Goal: Task Accomplishment & Management: Complete application form

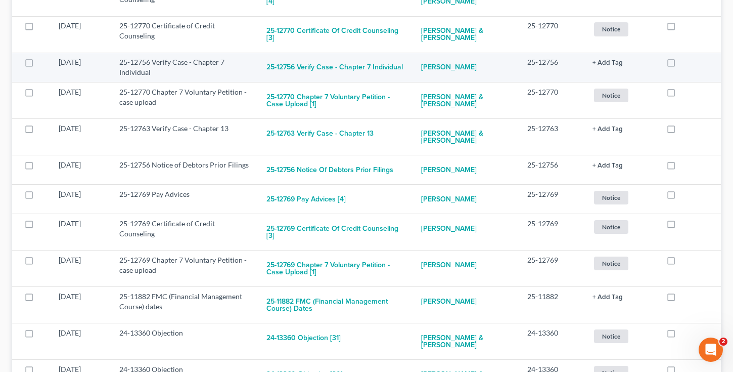
click at [708, 64] on div at bounding box center [687, 62] width 42 height 10
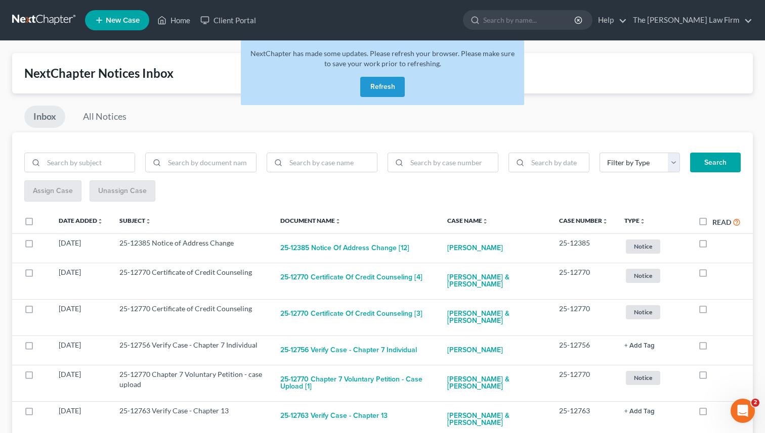
click at [40, 19] on link at bounding box center [44, 20] width 65 height 18
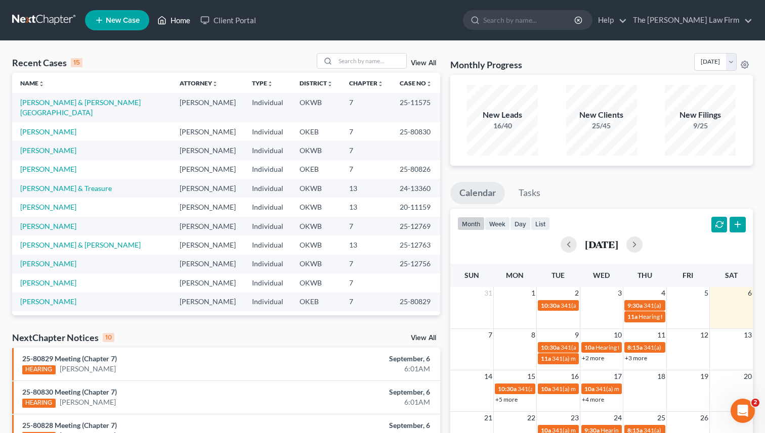
click at [183, 24] on link "Home" at bounding box center [173, 20] width 43 height 18
click at [180, 20] on link "Home" at bounding box center [173, 20] width 43 height 18
click at [349, 62] on input "search" at bounding box center [370, 61] width 71 height 15
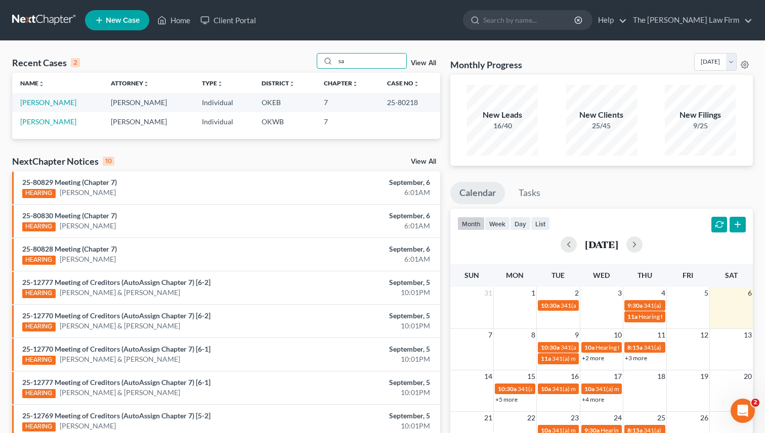
type input "s"
type input "client"
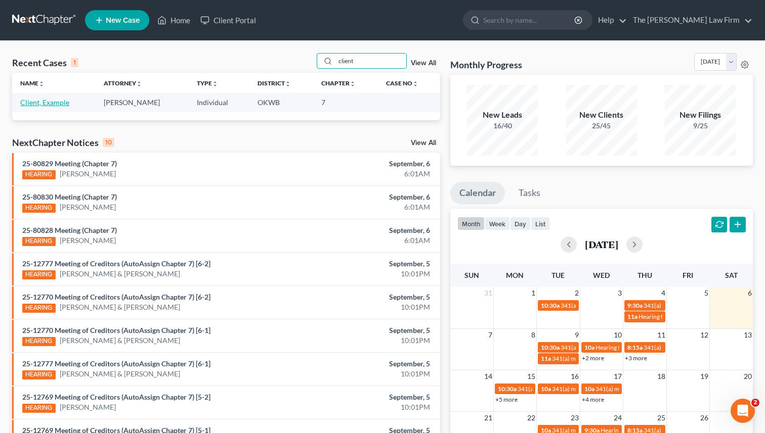
click at [32, 106] on link "Client, Example" at bounding box center [44, 102] width 49 height 9
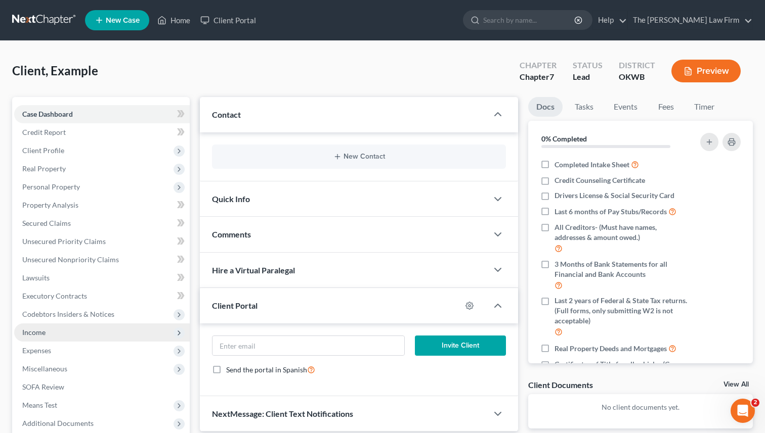
click at [41, 334] on span "Income" at bounding box center [33, 332] width 23 height 9
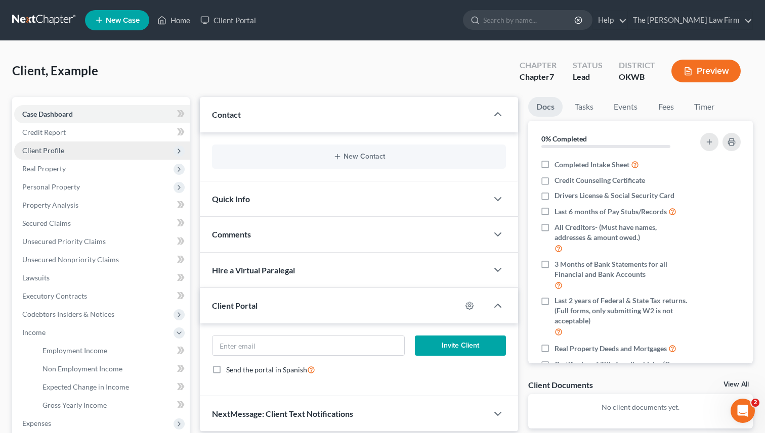
click at [61, 156] on span "Client Profile" at bounding box center [101, 151] width 175 height 18
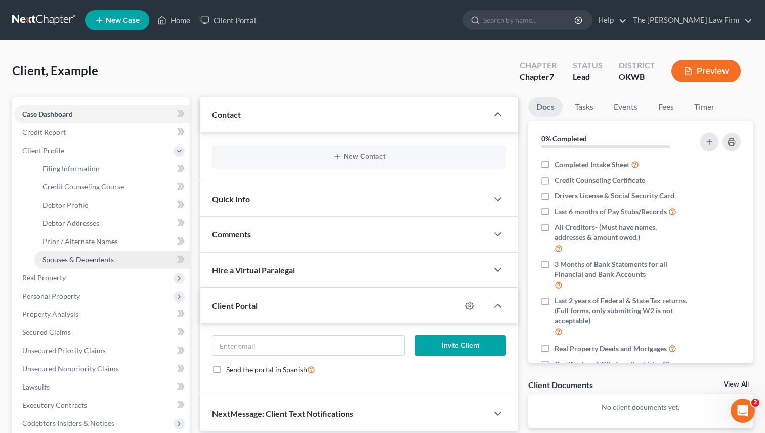
click at [84, 258] on span "Spouses & Dependents" at bounding box center [77, 259] width 71 height 9
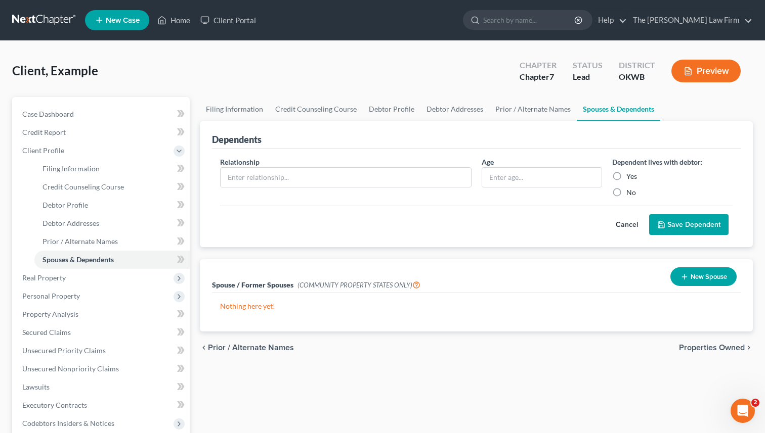
click at [666, 178] on div "Yes" at bounding box center [672, 176] width 120 height 10
click at [511, 177] on input "text" at bounding box center [541, 177] width 119 height 19
click at [729, 176] on div "Yes" at bounding box center [672, 176] width 120 height 10
click at [329, 180] on input "text" at bounding box center [345, 177] width 250 height 19
click at [505, 172] on input "text" at bounding box center [541, 177] width 119 height 19
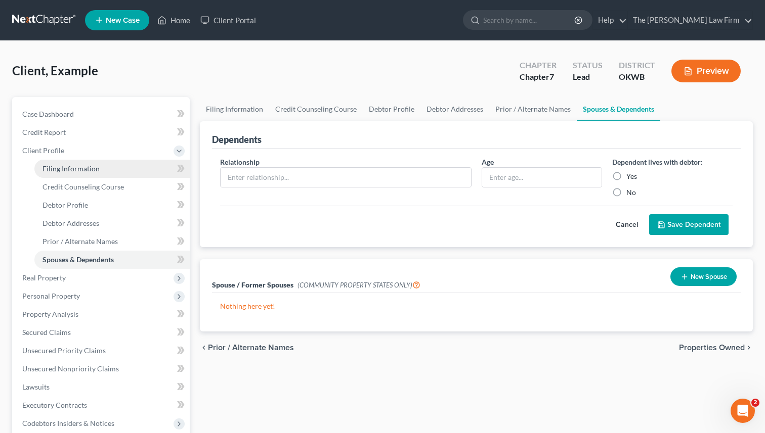
click at [71, 170] on span "Filing Information" at bounding box center [70, 168] width 57 height 9
select select "1"
select select "0"
select select "37"
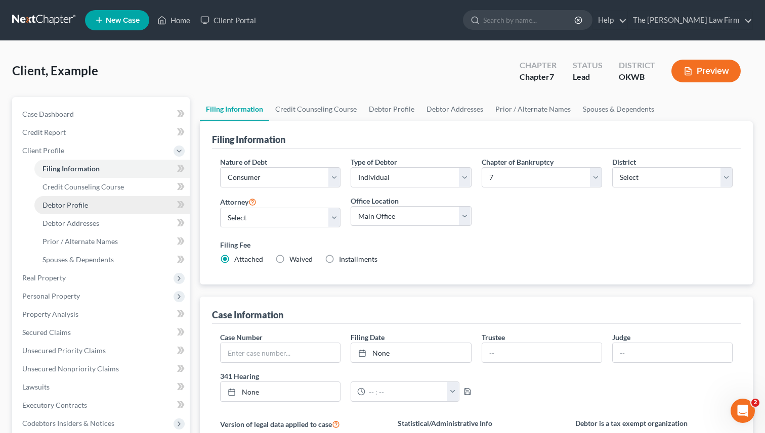
click at [77, 206] on span "Debtor Profile" at bounding box center [65, 205] width 46 height 9
select select "0"
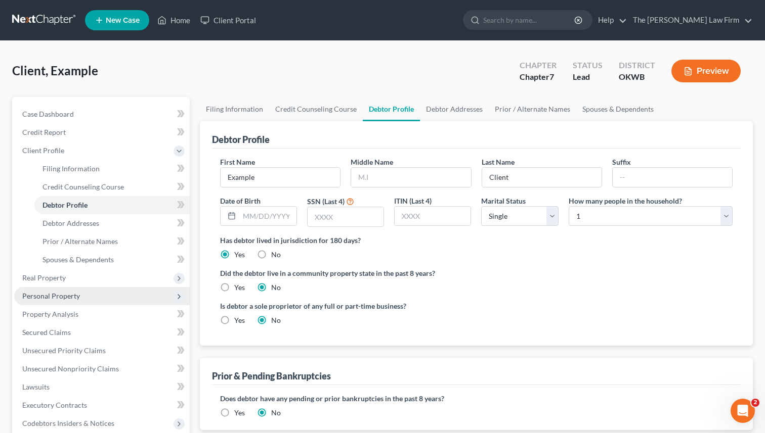
click at [63, 296] on span "Personal Property" at bounding box center [51, 296] width 58 height 9
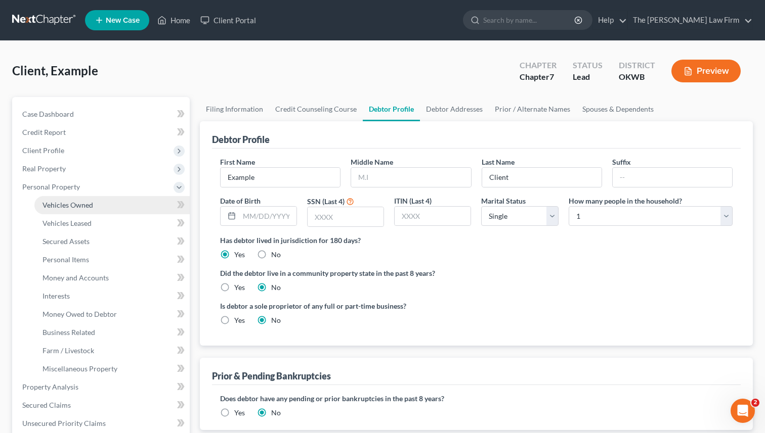
click at [68, 202] on span "Vehicles Owned" at bounding box center [67, 205] width 51 height 9
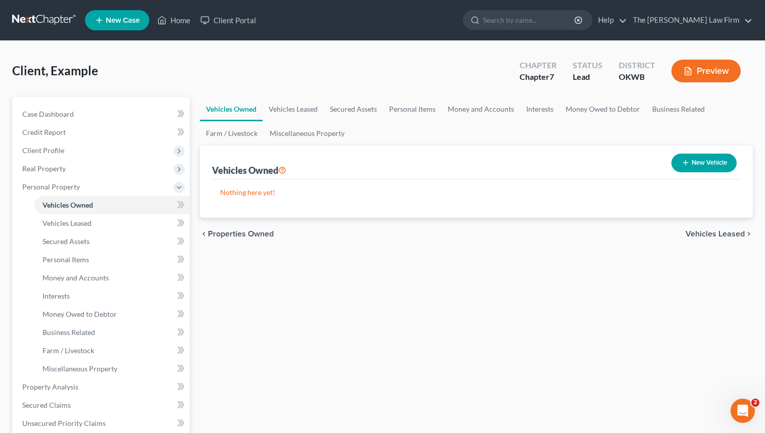
click at [707, 157] on button "New Vehicle" at bounding box center [703, 163] width 65 height 19
select select "0"
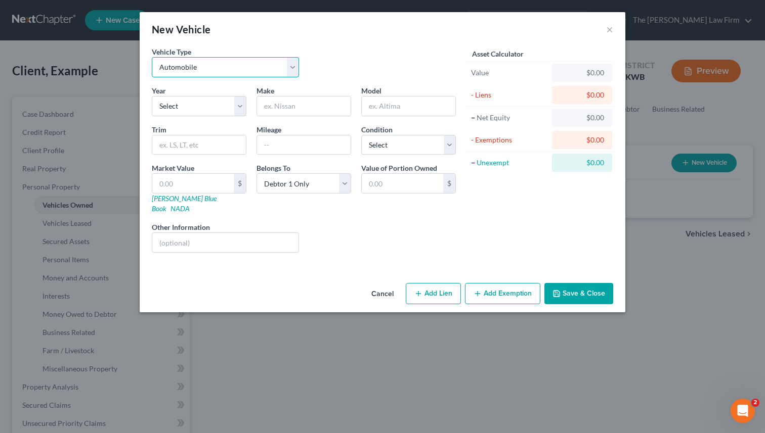
click at [190, 68] on select "Select Automobile Truck Trailer Watercraft Aircraft Motor Home Atv Other Vehicle" at bounding box center [225, 67] width 147 height 20
click at [152, 57] on select "Select Automobile Truck Trailer Watercraft Aircraft Motor Home Atv Other Vehicle" at bounding box center [225, 67] width 147 height 20
click at [190, 107] on select "Select 2026 2025 2024 2023 2022 2021 2020 2019 2018 2017 2016 2015 2014 2013 20…" at bounding box center [199, 106] width 95 height 20
select select "8"
click at [152, 96] on select "Select 2026 2025 2024 2023 2022 2021 2020 2019 2018 2017 2016 2015 2014 2013 20…" at bounding box center [199, 106] width 95 height 20
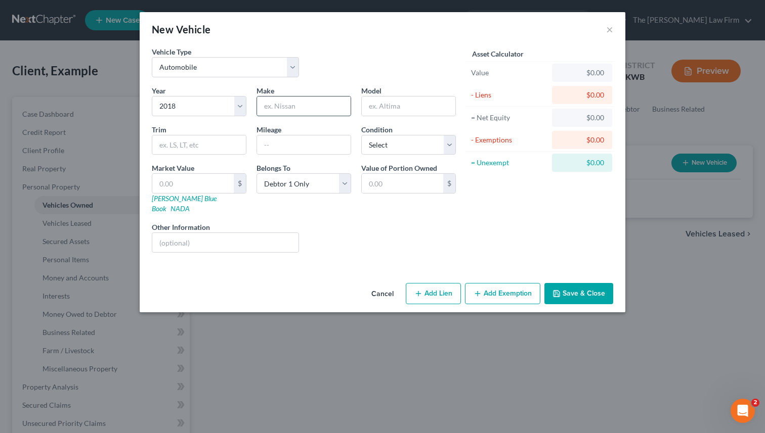
click at [267, 108] on input "text" at bounding box center [304, 106] width 94 height 19
type input "car"
type input "1"
click at [390, 185] on input "text" at bounding box center [402, 183] width 81 height 19
type input "10,000"
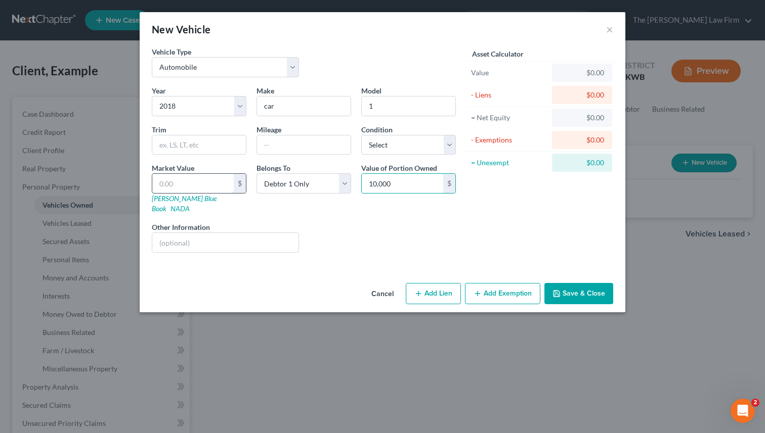
click at [205, 182] on input "text" at bounding box center [192, 183] width 81 height 19
type input "1"
type input "1.00"
type input "10"
type input "10.00"
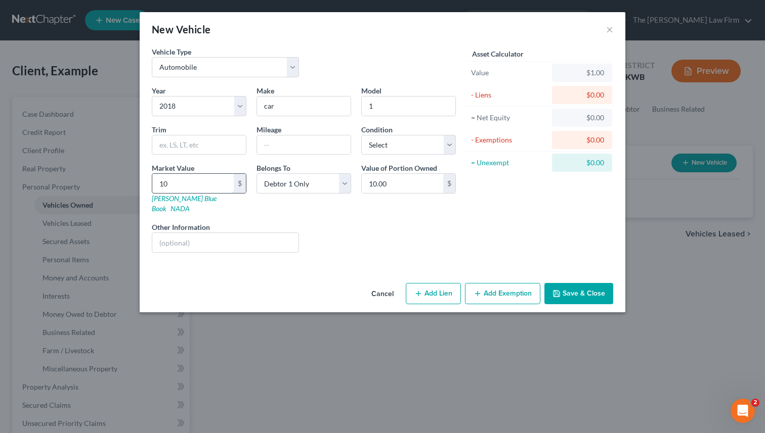
type input "100"
type input "100.00"
type input "1000"
type input "1,000.00"
type input "1,0000"
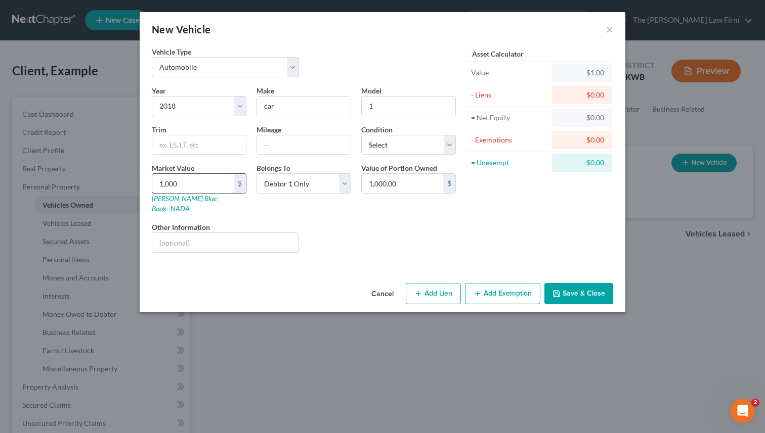
type input "10,000.00"
type input "10,000"
click at [565, 283] on button "Save & Close" at bounding box center [578, 293] width 69 height 21
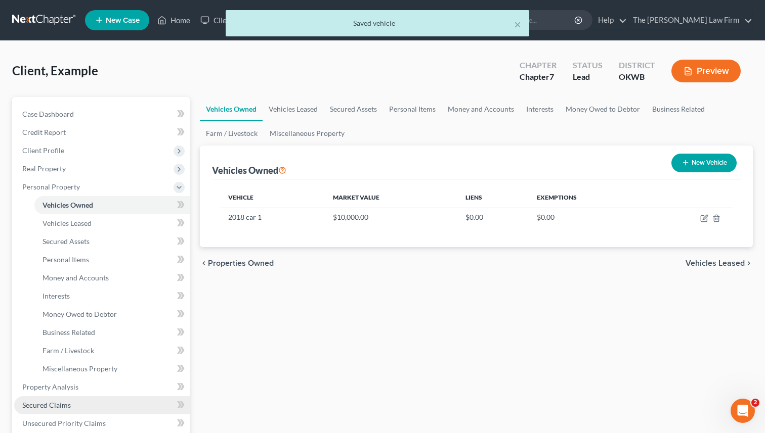
click at [57, 406] on span "Secured Claims" at bounding box center [46, 405] width 49 height 9
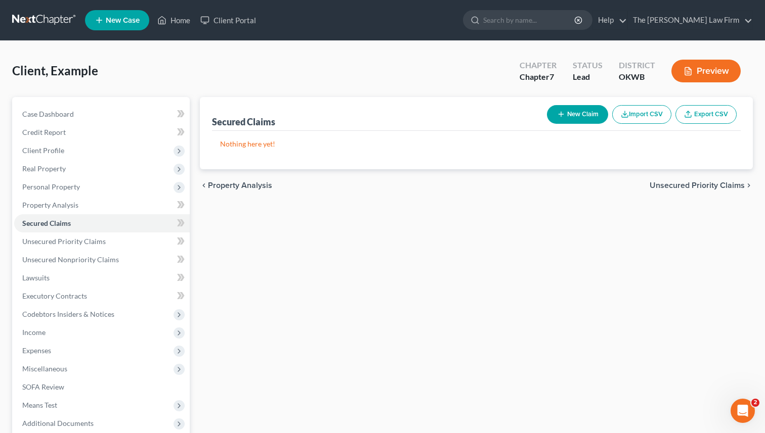
click at [577, 111] on button "New Claim" at bounding box center [577, 114] width 61 height 19
select select "0"
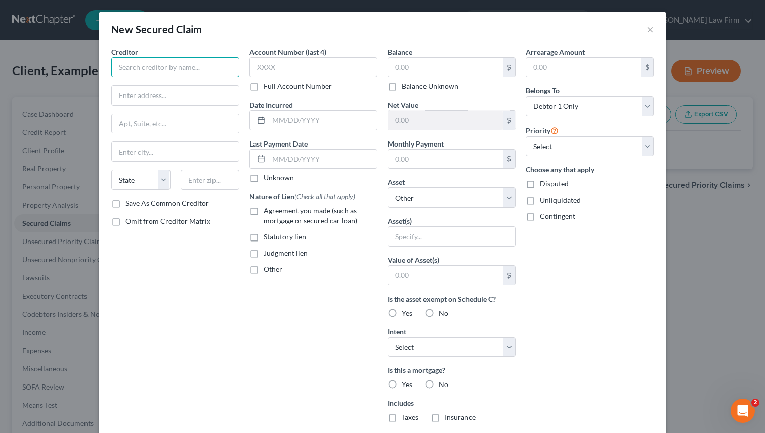
click at [162, 69] on input "text" at bounding box center [175, 67] width 128 height 20
type input "car co"
click at [413, 69] on input "text" at bounding box center [445, 67] width 115 height 19
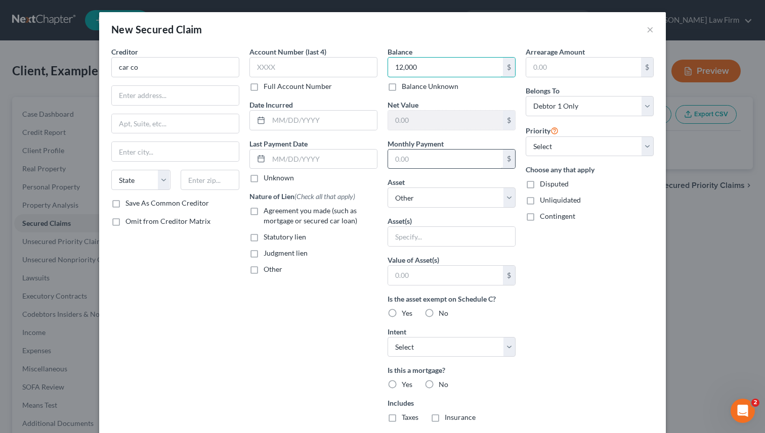
type input "12,000"
click at [417, 158] on input "text" at bounding box center [445, 159] width 115 height 19
type input "500"
click at [417, 242] on input "text" at bounding box center [451, 236] width 127 height 19
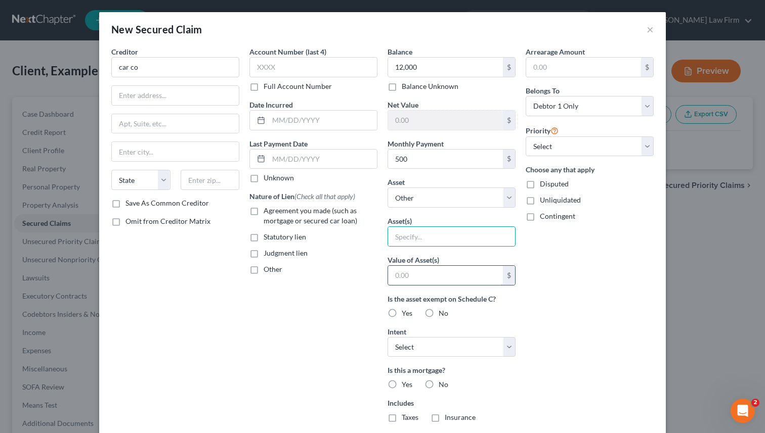
click at [421, 277] on input "text" at bounding box center [445, 275] width 115 height 19
type input "10,000"
click at [282, 272] on span "Other" at bounding box center [272, 269] width 19 height 9
click at [274, 271] on input "Other" at bounding box center [270, 267] width 7 height 7
checkbox input "true"
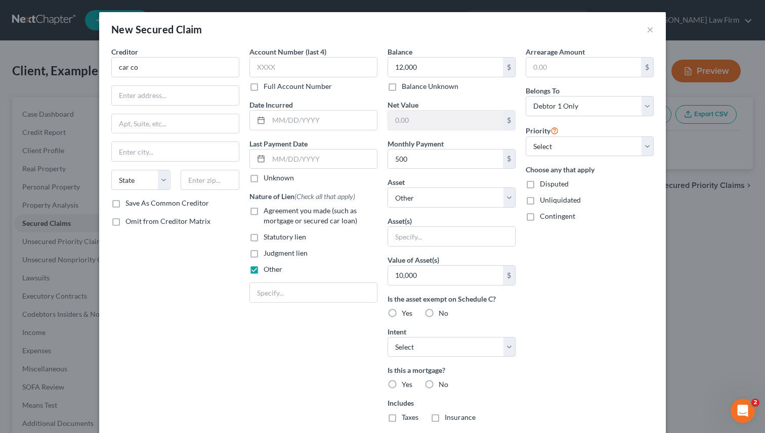
click at [575, 287] on div "Arrearage Amount $ Belongs To * Select Debtor 1 Only Debtor 2 Only Debtor 1 And…" at bounding box center [589, 272] width 138 height 451
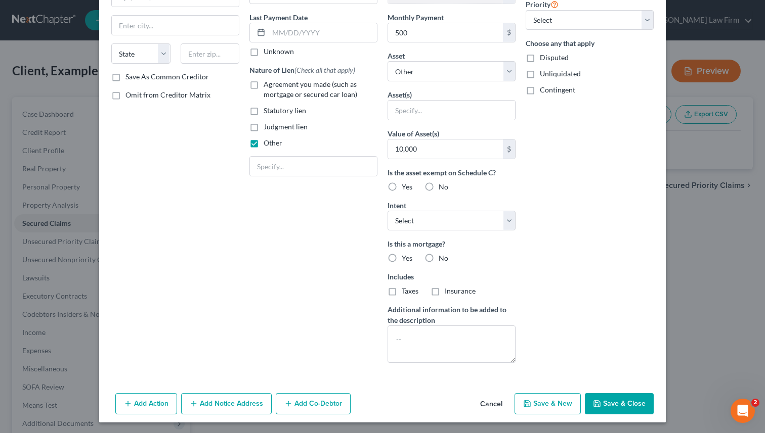
scroll to position [128, 0]
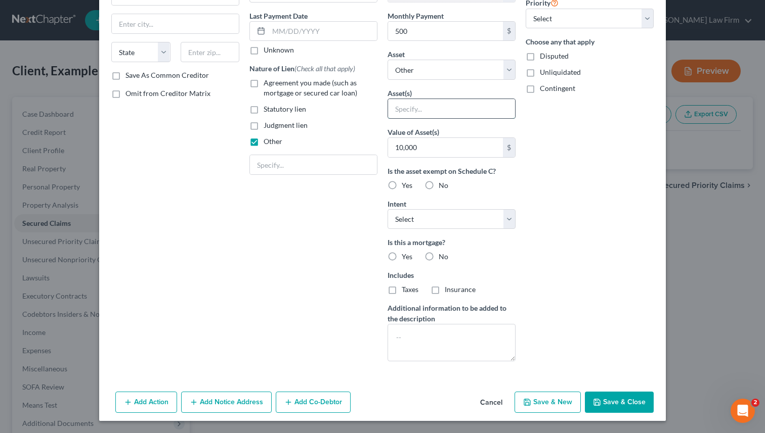
click at [419, 115] on input "text" at bounding box center [451, 108] width 127 height 19
click at [448, 66] on select "Select Other Multiple Assets 2018 car 1 - $10000.0" at bounding box center [451, 70] width 128 height 20
select select "2"
click at [387, 80] on select "Select Other Multiple Assets 2018 car 1 - $10000.0" at bounding box center [451, 70] width 128 height 20
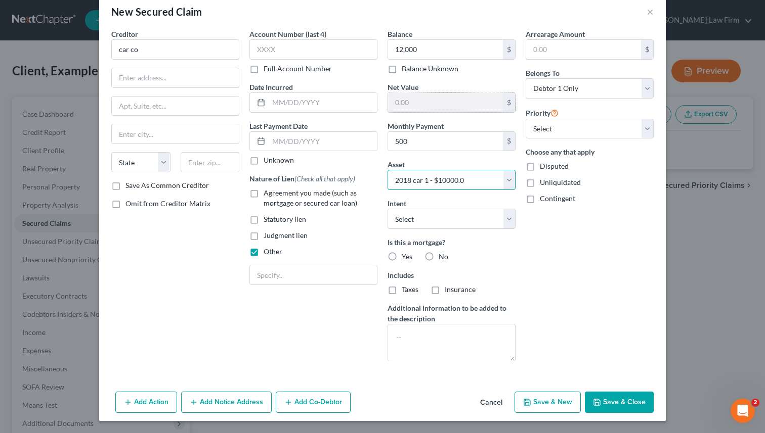
scroll to position [17, 0]
click at [606, 399] on button "Save & Close" at bounding box center [619, 402] width 69 height 21
select select
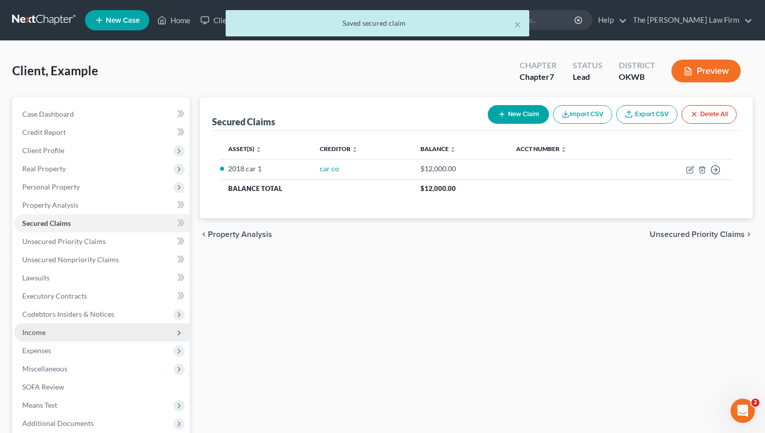
click at [101, 327] on span "Income" at bounding box center [101, 333] width 175 height 18
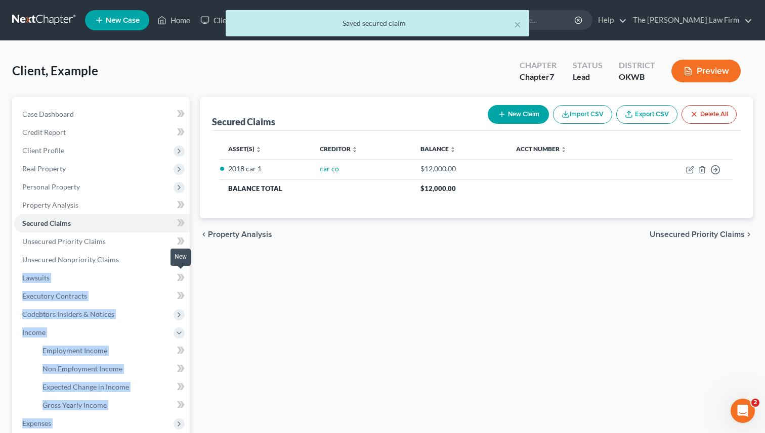
drag, startPoint x: 186, startPoint y: 276, endPoint x: 208, endPoint y: 272, distance: 23.1
click at [208, 273] on div "Petition Navigation Case Dashboard Payments Invoices Payments Payments Credit R…" at bounding box center [382, 334] width 750 height 475
click at [70, 349] on span "Employment Income" at bounding box center [74, 350] width 65 height 9
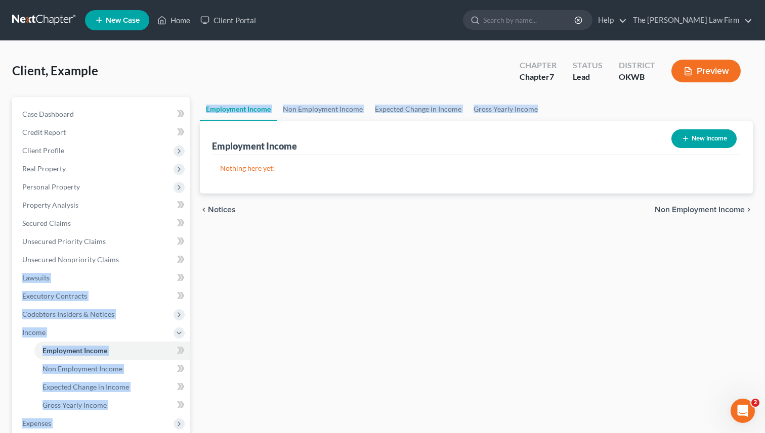
click at [695, 140] on button "New Income" at bounding box center [703, 138] width 65 height 19
select select "0"
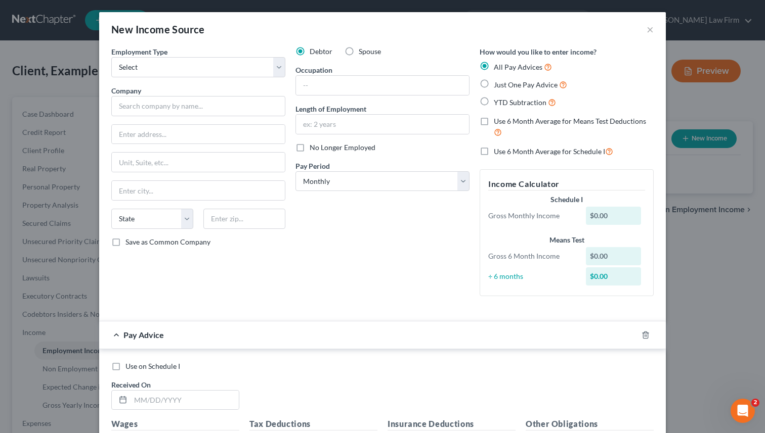
click at [494, 86] on label "Just One Pay Advice" at bounding box center [530, 85] width 73 height 12
click at [498, 85] on input "Just One Pay Advice" at bounding box center [501, 82] width 7 height 7
radio input "true"
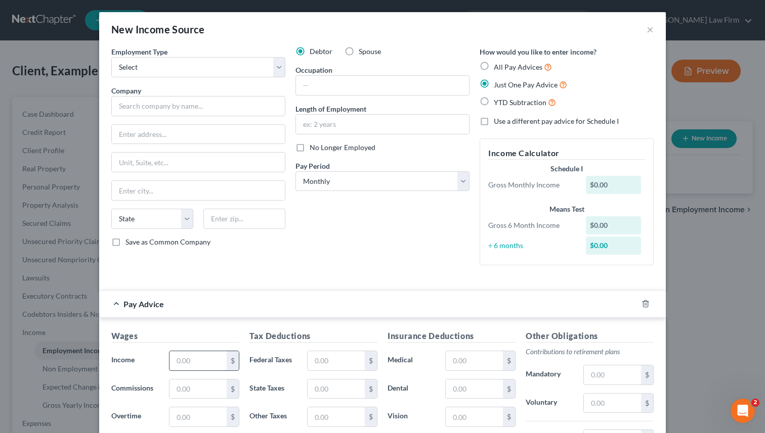
click at [174, 361] on input "text" at bounding box center [197, 360] width 57 height 19
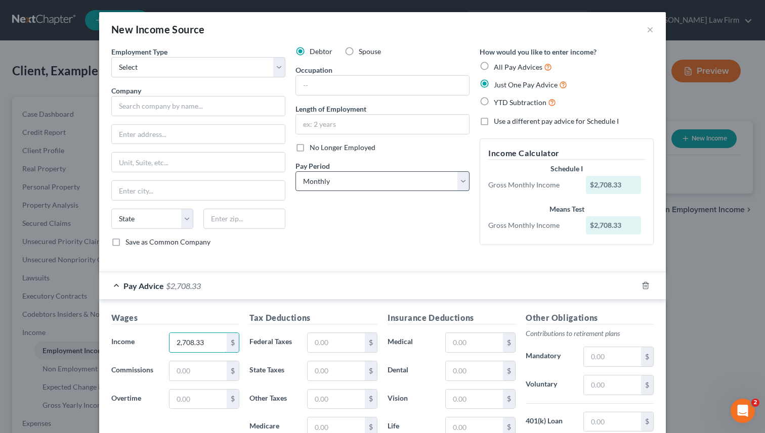
type input "2,708.33"
click at [368, 184] on select "Select Monthly Twice Monthly Every Other Week Weekly" at bounding box center [382, 181] width 174 height 20
select select "1"
click at [295, 171] on select "Select Monthly Twice Monthly Every Other Week Weekly" at bounding box center [382, 181] width 174 height 20
click at [337, 339] on input "text" at bounding box center [335, 342] width 57 height 19
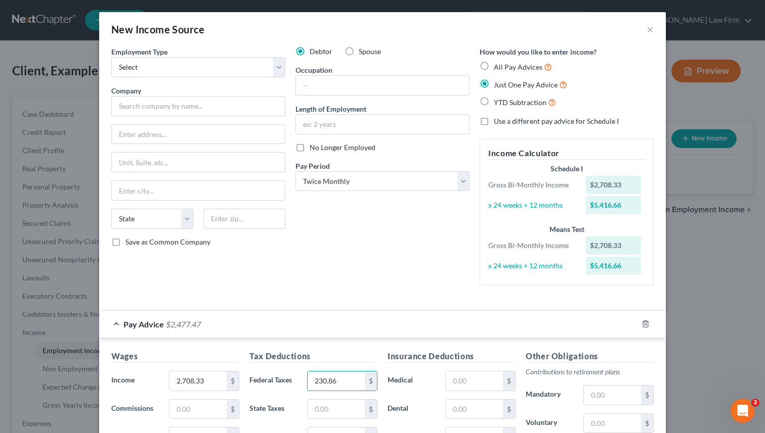
type input "230.86"
type input "50"
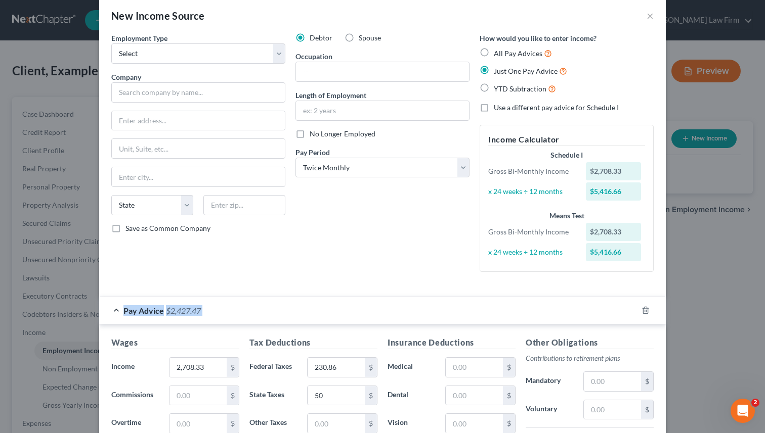
drag, startPoint x: 646, startPoint y: 275, endPoint x: 666, endPoint y: 324, distance: 53.7
click at [666, 324] on div "New Income Source × Employment Type * Select Full or Part Time Employment Self …" at bounding box center [382, 216] width 765 height 433
click at [322, 424] on input "text" at bounding box center [335, 423] width 57 height 19
type input "201.45"
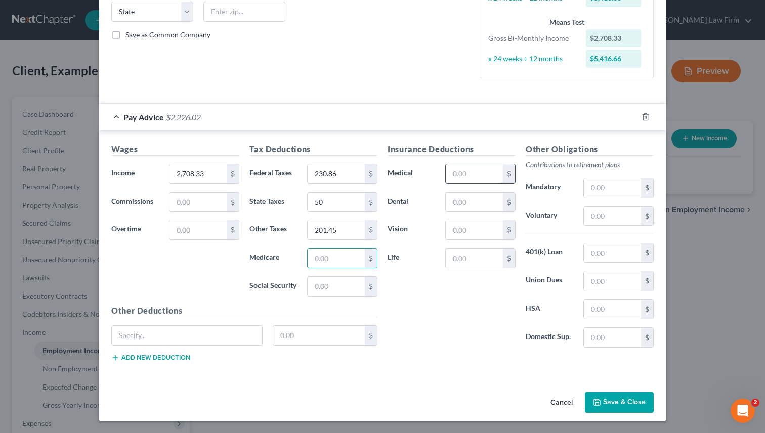
click at [446, 169] on input "text" at bounding box center [473, 173] width 57 height 19
type input "61.73"
type input "9.64"
type input "5.34"
type input "5"
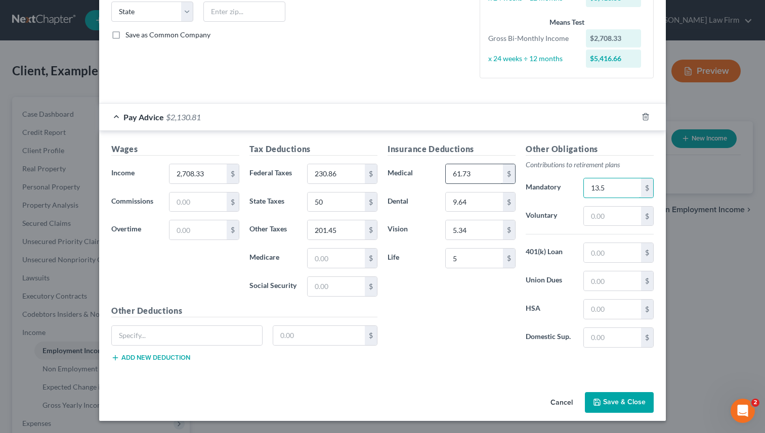
type input "13.5"
click at [615, 404] on button "Save & Close" at bounding box center [619, 402] width 69 height 21
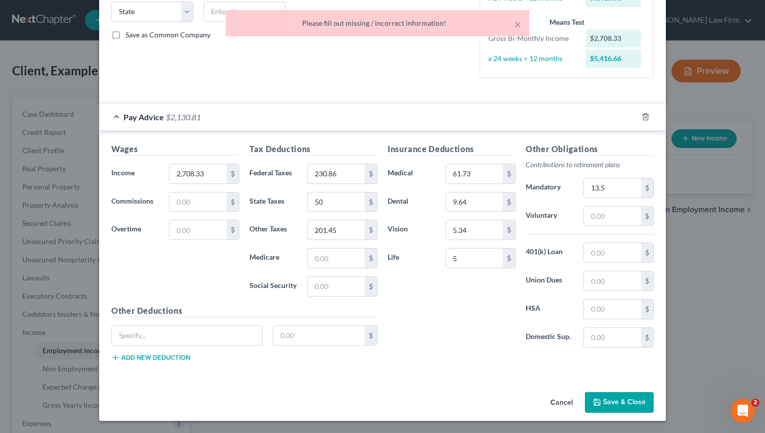
click at [624, 403] on button "Save & Close" at bounding box center [619, 402] width 69 height 21
click at [29, 87] on div "New Income Source × Employment Type * Select Full or Part Time Employment Self …" at bounding box center [382, 216] width 765 height 433
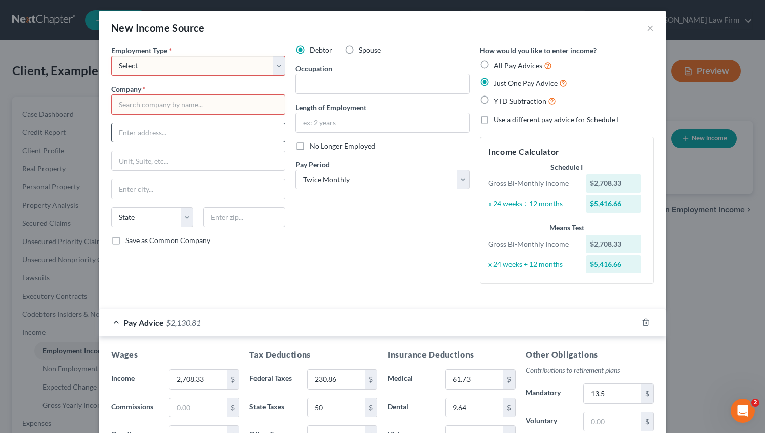
scroll to position [0, 0]
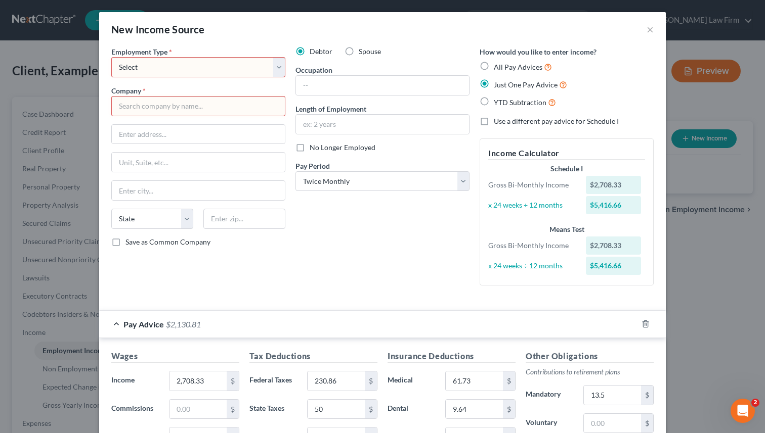
click at [167, 70] on select "Select Full or Part Time Employment Self Employment" at bounding box center [198, 67] width 174 height 20
select select "0"
click at [111, 57] on select "Select Full or Part Time Employment Self Employment" at bounding box center [198, 67] width 174 height 20
click at [169, 105] on input "text" at bounding box center [198, 106] width 174 height 20
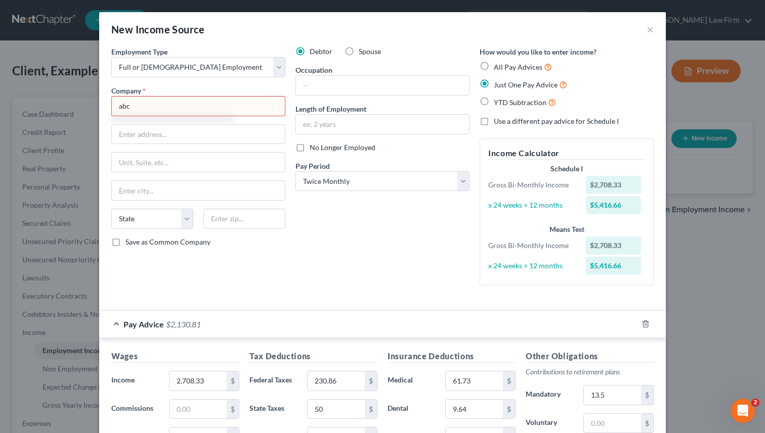
type input "abc"
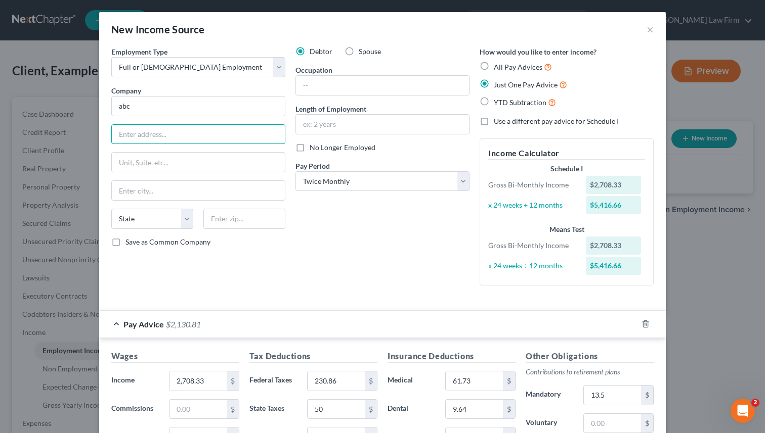
type input "3001 Staff Dr."
type input "Tinker AFB"
select select "37"
type input "73145"
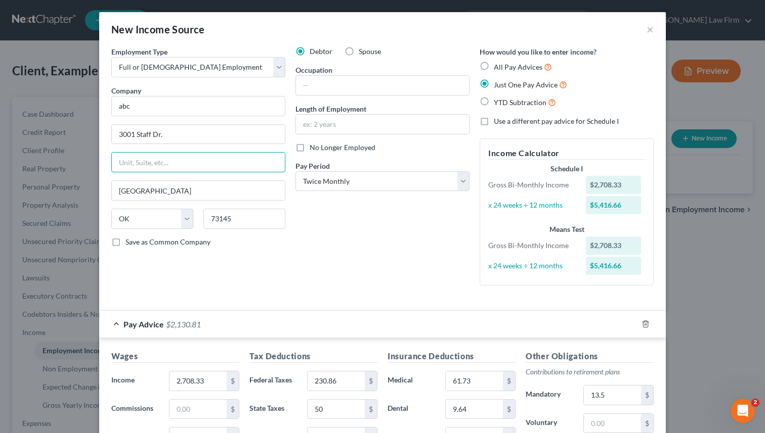
type input "Oklahoma City"
click at [631, 296] on div "Employment Type * Select Full or Part Time Employment Self Employment Company *…" at bounding box center [382, 175] width 552 height 256
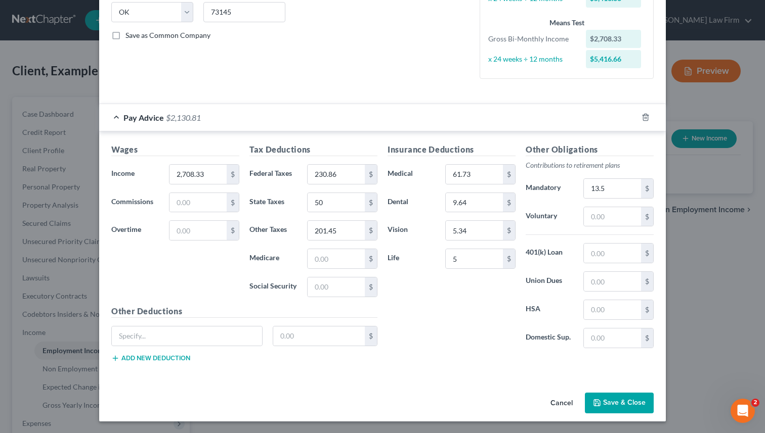
scroll to position [207, 0]
click at [632, 401] on button "Save & Close" at bounding box center [619, 402] width 69 height 21
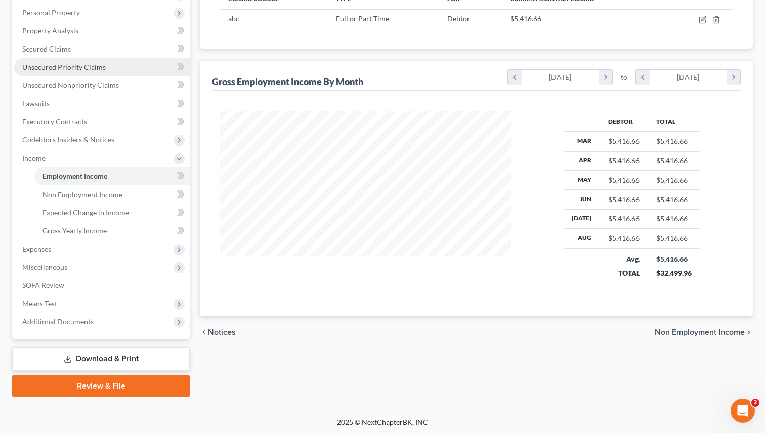
scroll to position [176, 0]
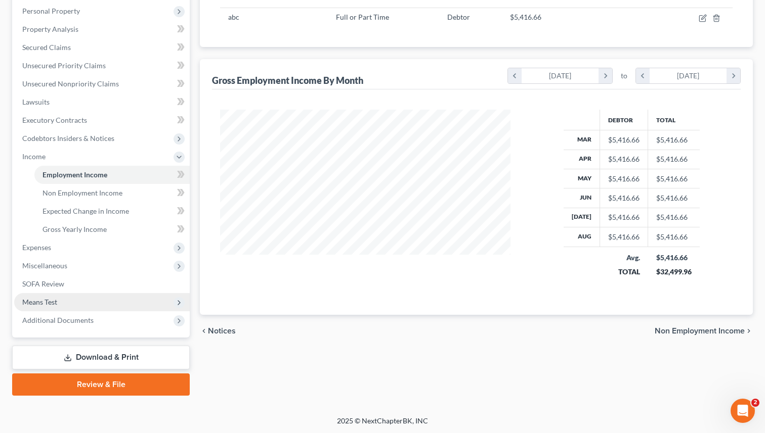
click at [48, 301] on span "Means Test" at bounding box center [39, 302] width 35 height 9
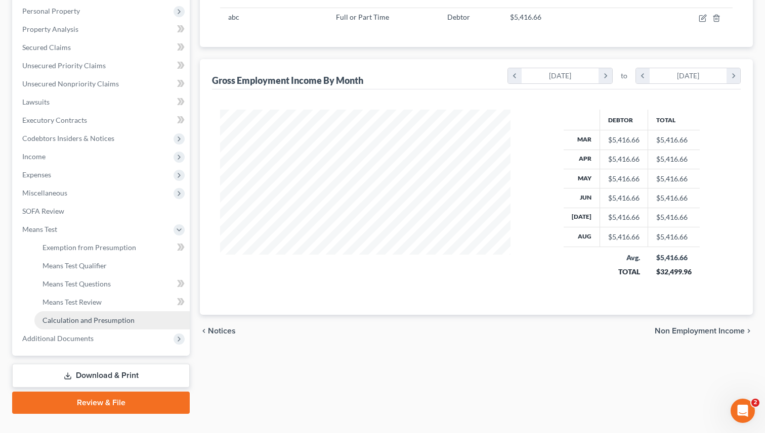
click at [97, 318] on span "Calculation and Presumption" at bounding box center [88, 320] width 92 height 9
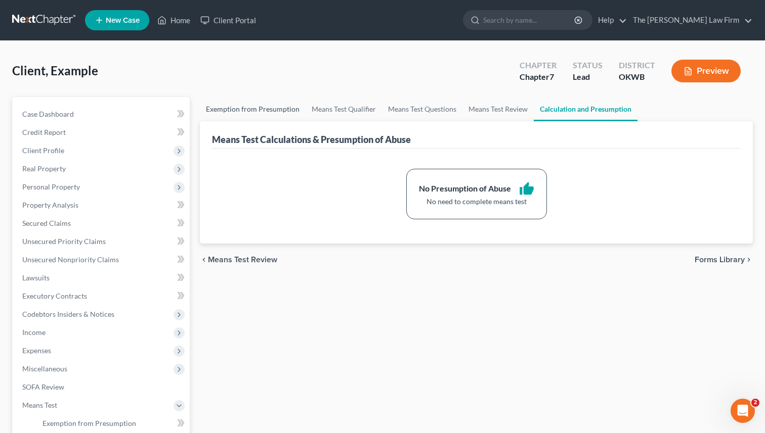
click at [261, 109] on link "Exemption from Presumption" at bounding box center [253, 109] width 106 height 24
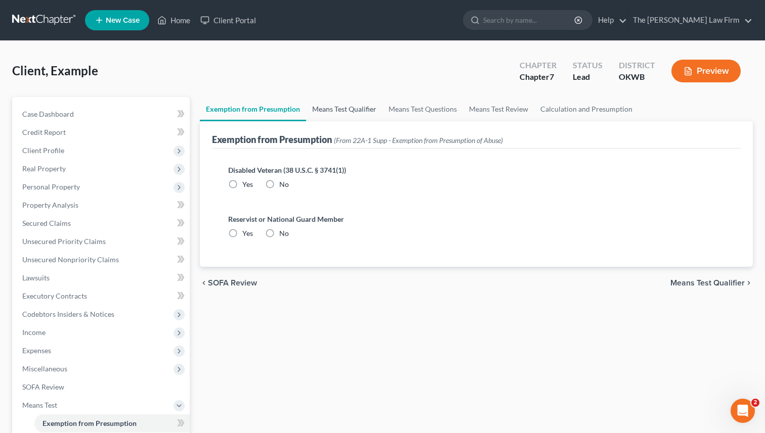
click at [339, 106] on link "Means Test Qualifier" at bounding box center [344, 109] width 76 height 24
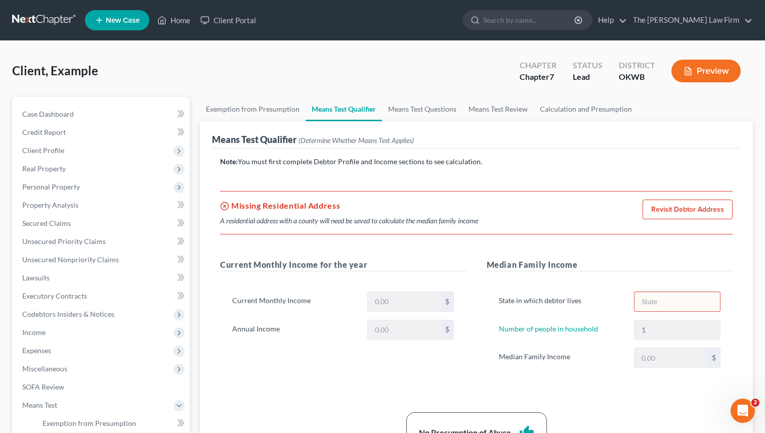
click at [672, 206] on link "Revisit Debtor Address" at bounding box center [687, 210] width 90 height 20
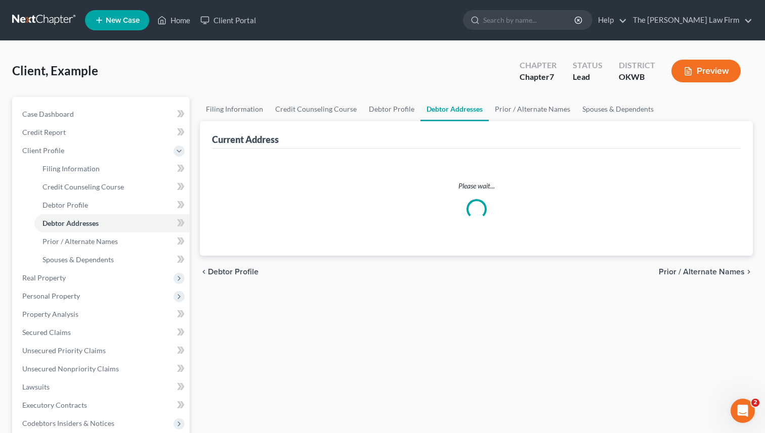
select select "0"
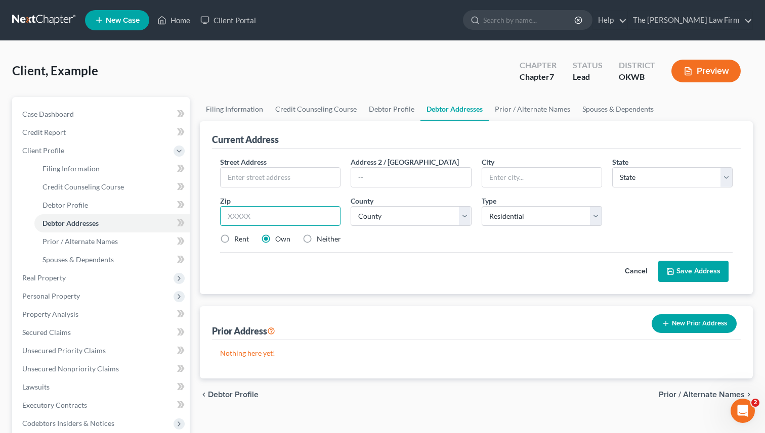
click at [244, 214] on input "text" at bounding box center [280, 216] width 120 height 20
type input "74801"
type input "Shawnee"
select select "37"
select select "62"
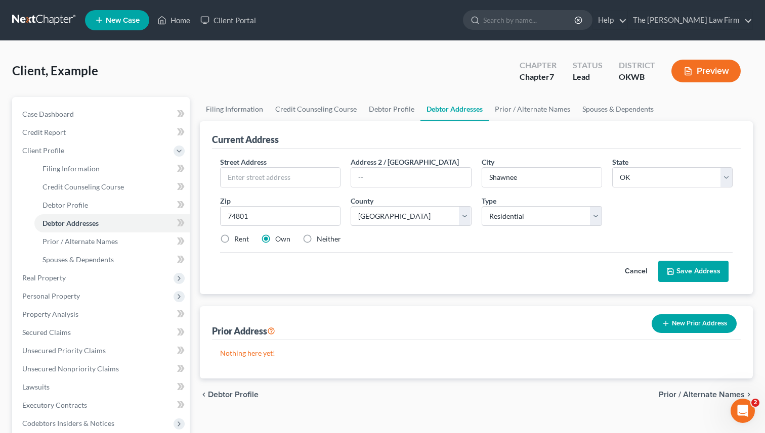
click at [686, 271] on button "Save Address" at bounding box center [693, 271] width 70 height 21
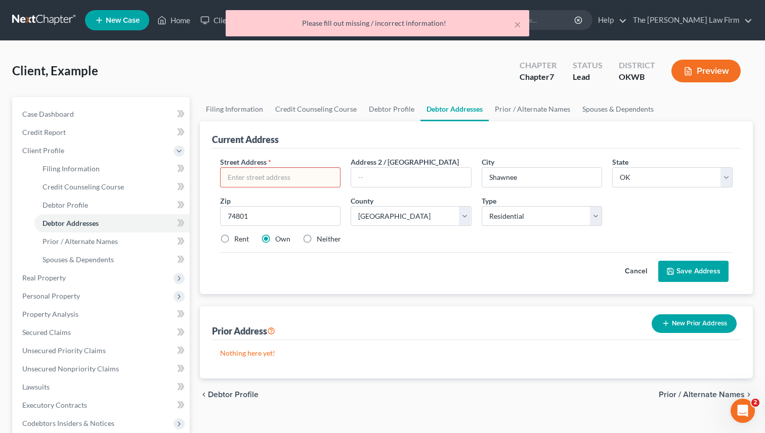
click at [319, 179] on input "text" at bounding box center [279, 177] width 119 height 19
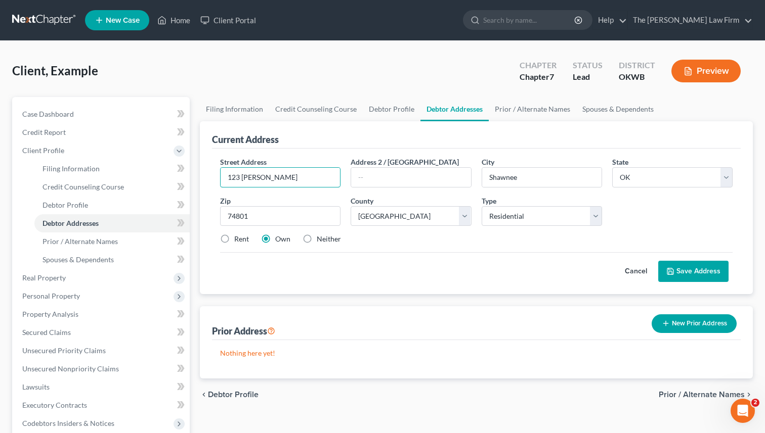
type input "123 fred"
click at [674, 267] on icon at bounding box center [670, 271] width 8 height 8
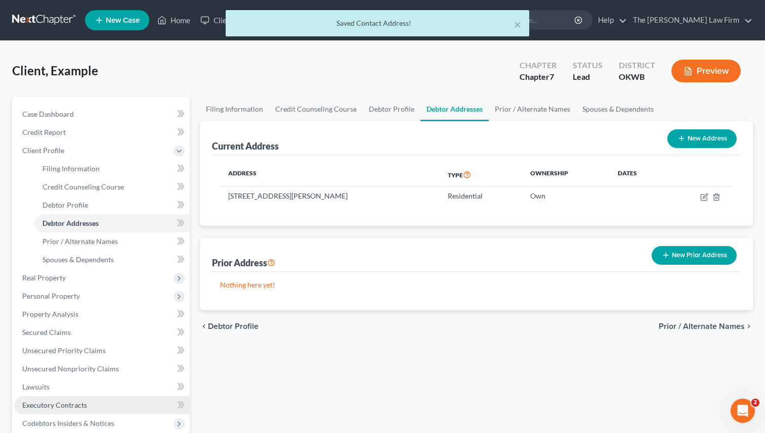
click at [130, 402] on link "Executory Contracts" at bounding box center [101, 405] width 175 height 18
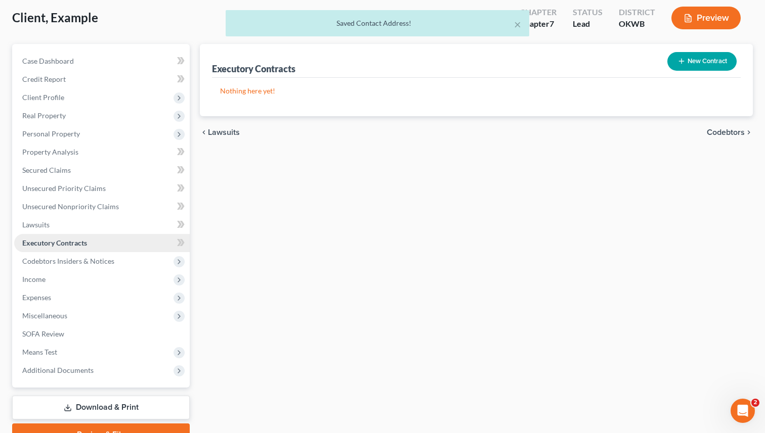
scroll to position [61, 0]
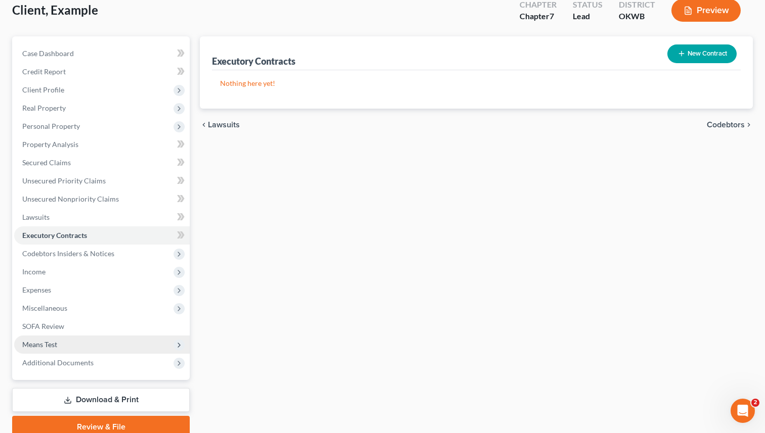
click at [51, 343] on span "Means Test" at bounding box center [39, 344] width 35 height 9
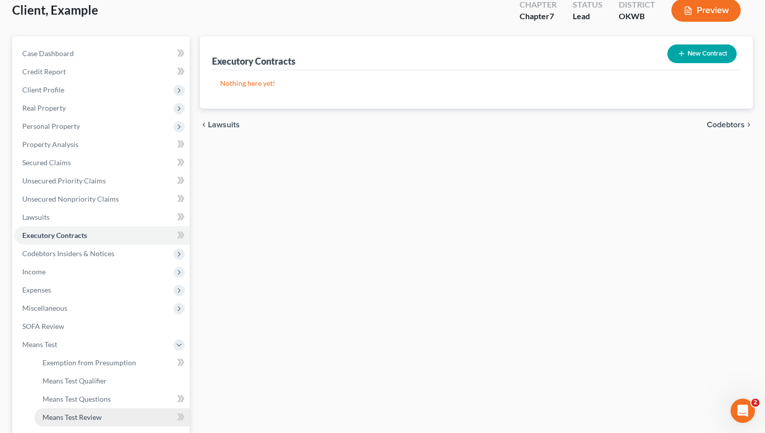
click at [82, 415] on span "Means Test Review" at bounding box center [71, 417] width 59 height 9
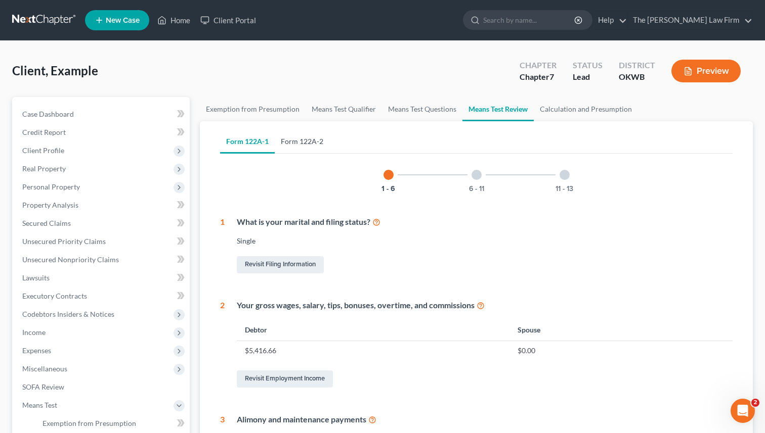
click at [306, 139] on link "Form 122A-2" at bounding box center [302, 141] width 55 height 24
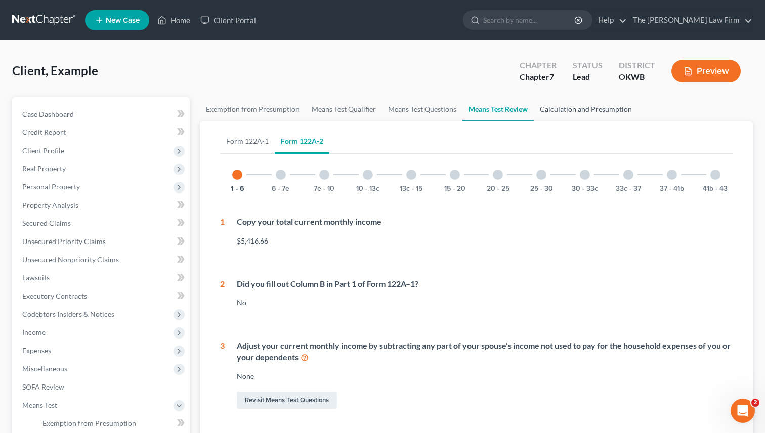
click at [573, 108] on link "Calculation and Presumption" at bounding box center [585, 109] width 104 height 24
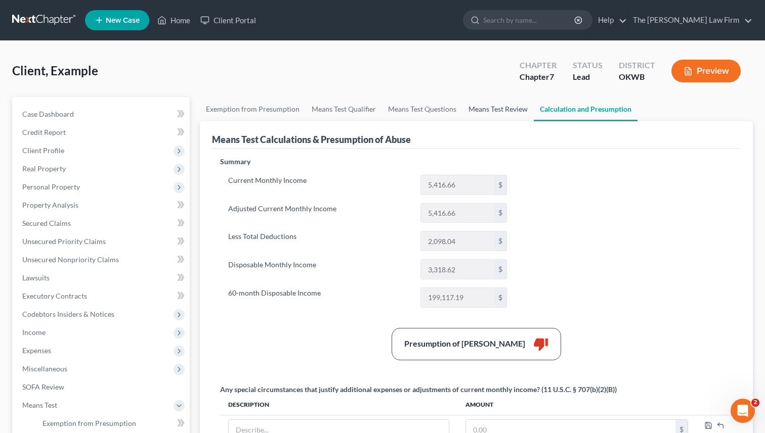
click at [485, 109] on link "Means Test Review" at bounding box center [497, 109] width 71 height 24
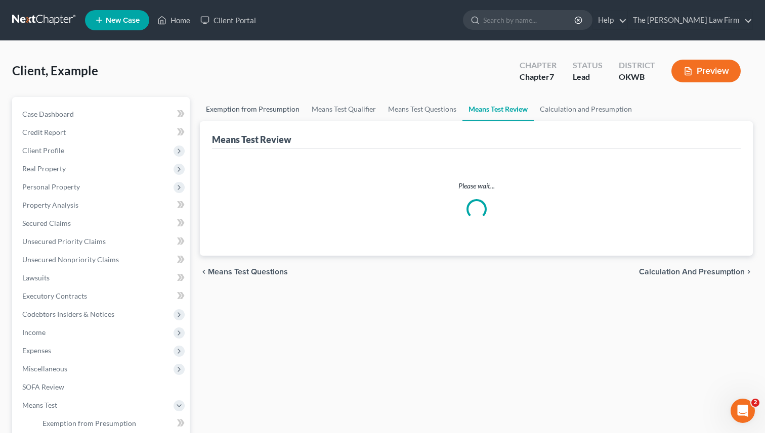
click at [243, 111] on link "Exemption from Presumption" at bounding box center [253, 109] width 106 height 24
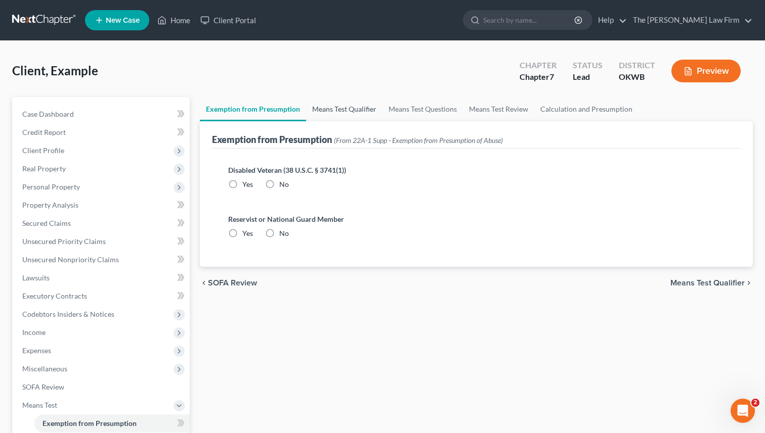
click at [344, 110] on link "Means Test Qualifier" at bounding box center [344, 109] width 76 height 24
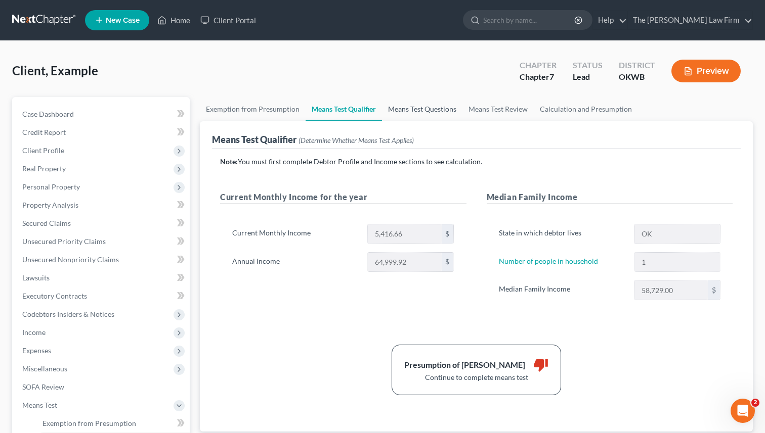
click at [434, 107] on link "Means Test Questions" at bounding box center [422, 109] width 80 height 24
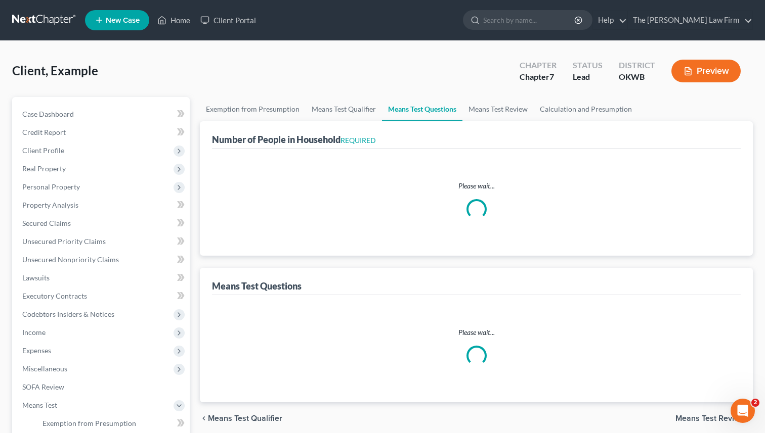
select select "1"
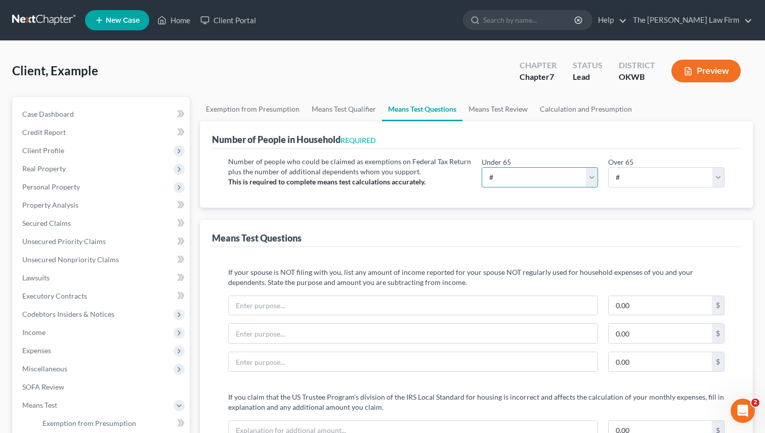
click at [574, 174] on select "# 0 1 2 3 4 5 6 7 8 9 10" at bounding box center [539, 177] width 116 height 20
select select "1"
click at [481, 167] on select "# 0 1 2 3 4 5 6 7 8 9 10" at bounding box center [539, 177] width 116 height 20
click at [496, 110] on link "Means Test Review" at bounding box center [497, 109] width 71 height 24
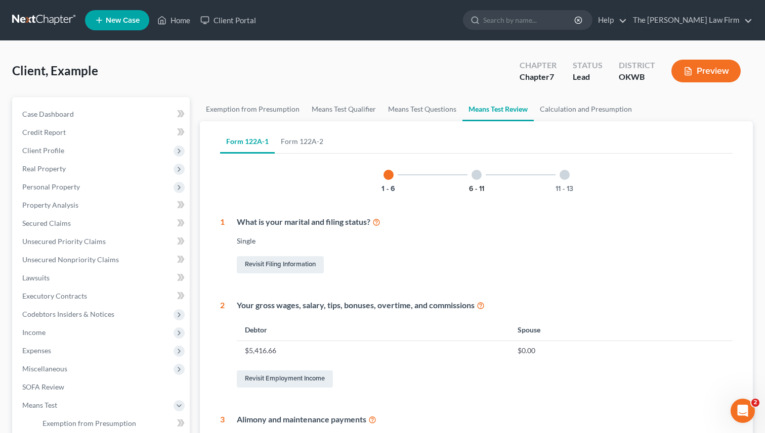
click at [475, 186] on button "6 - 11" at bounding box center [476, 189] width 15 height 7
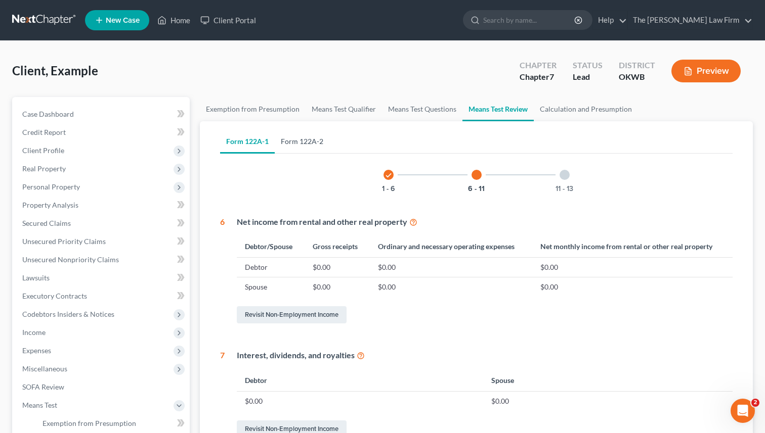
click at [298, 143] on link "Form 122A-2" at bounding box center [302, 141] width 55 height 24
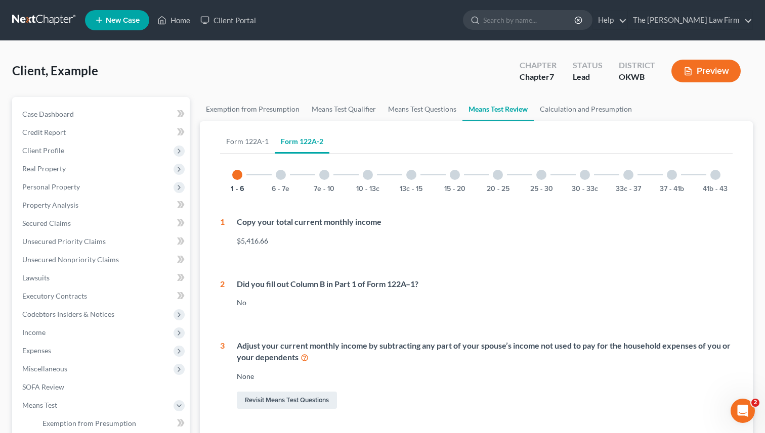
click at [270, 187] on div "6 - 7e" at bounding box center [280, 175] width 34 height 34
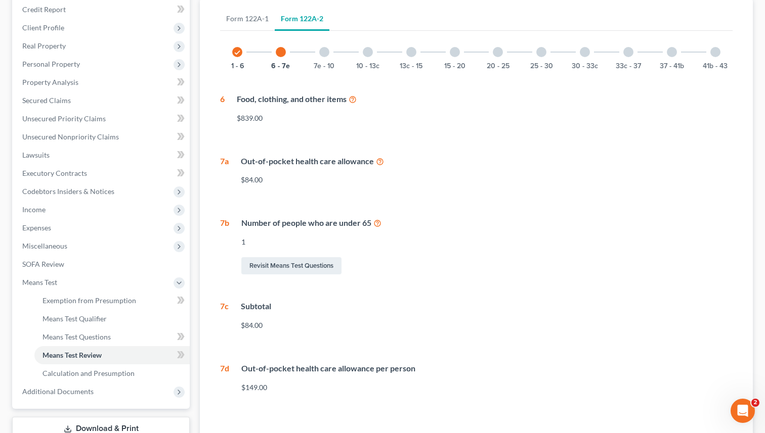
scroll to position [116, 0]
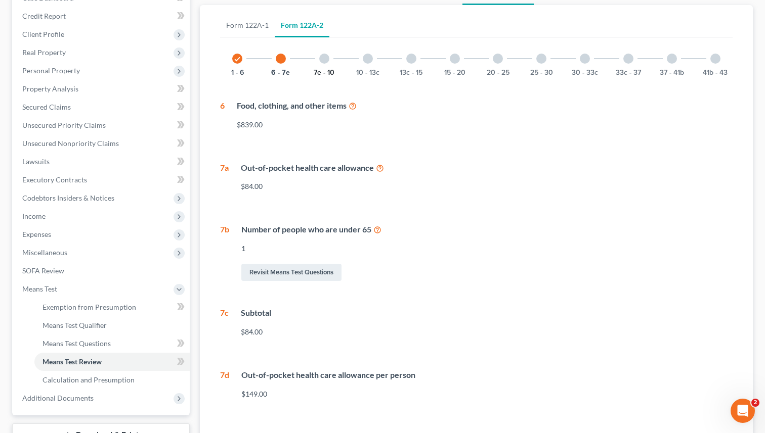
click at [326, 72] on button "7e - 10" at bounding box center [324, 72] width 21 height 7
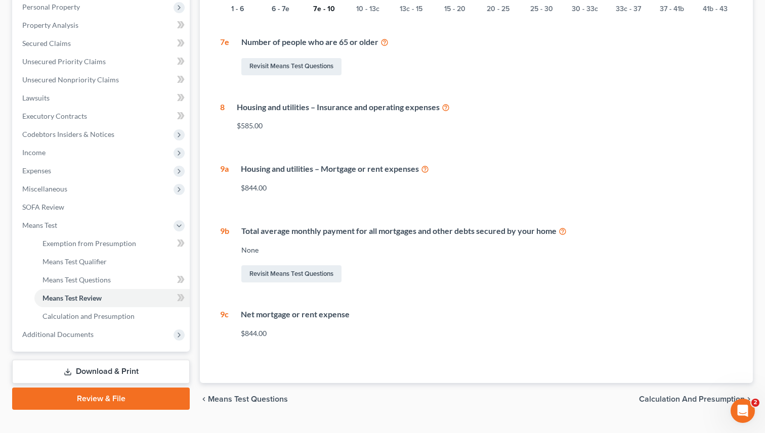
scroll to position [160, 0]
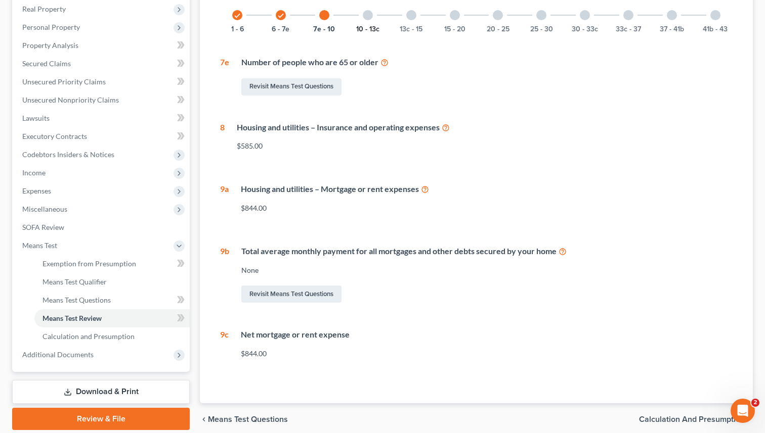
click at [370, 26] on button "10 - 13c" at bounding box center [367, 29] width 23 height 7
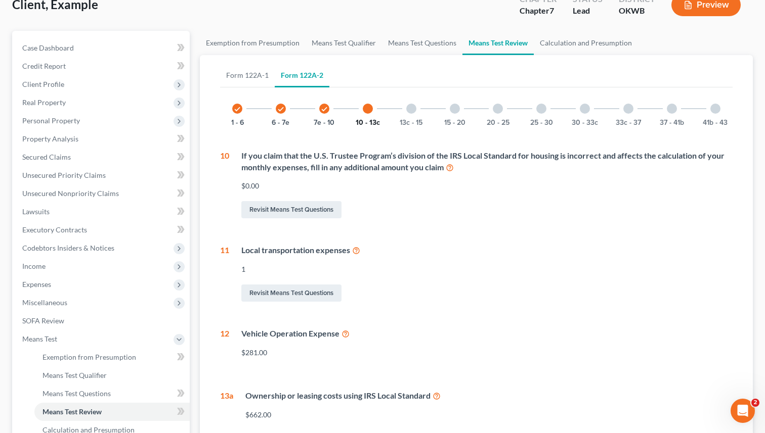
scroll to position [60, 0]
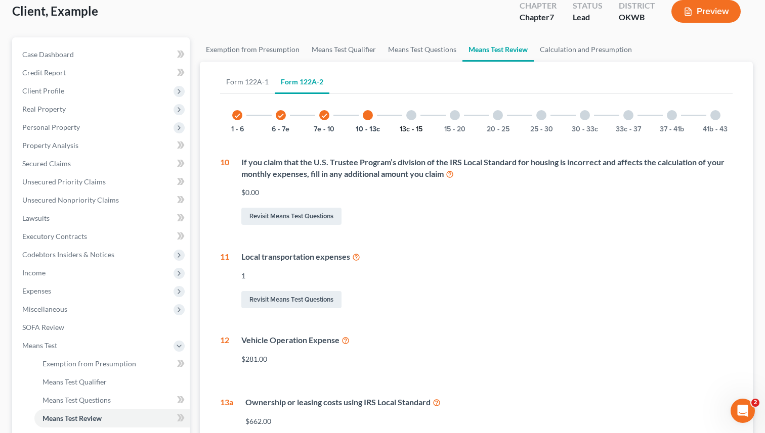
click at [413, 129] on button "13c - 15" at bounding box center [410, 129] width 23 height 7
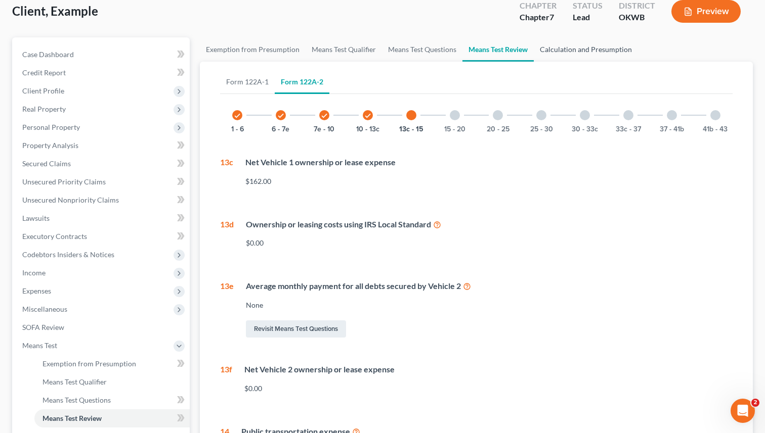
click at [597, 48] on link "Calculation and Presumption" at bounding box center [585, 49] width 104 height 24
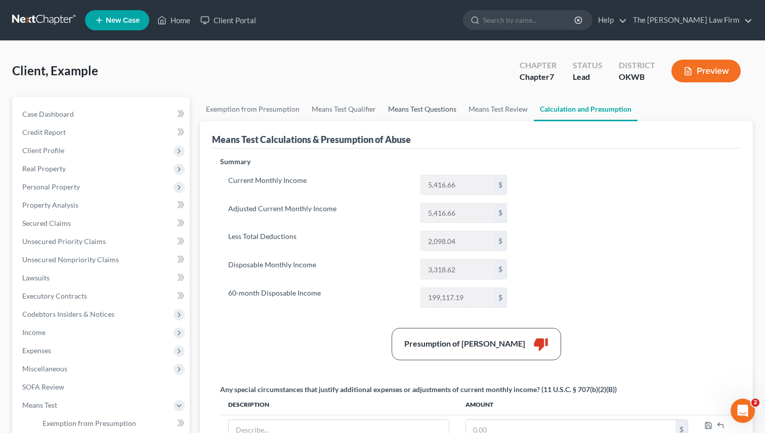
click at [429, 110] on link "Means Test Questions" at bounding box center [422, 109] width 80 height 24
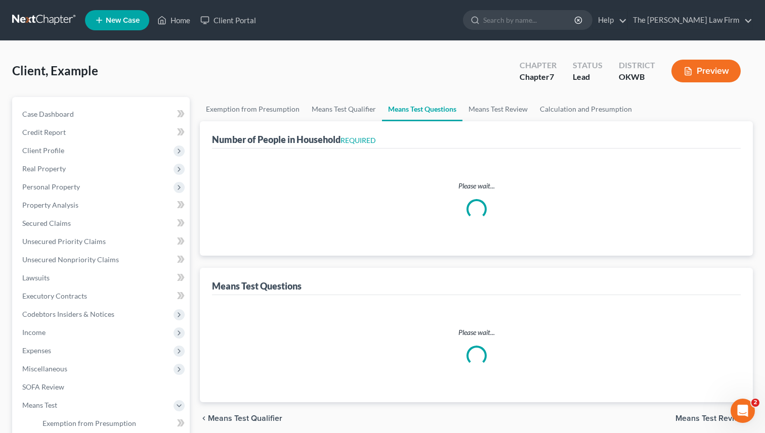
select select "1"
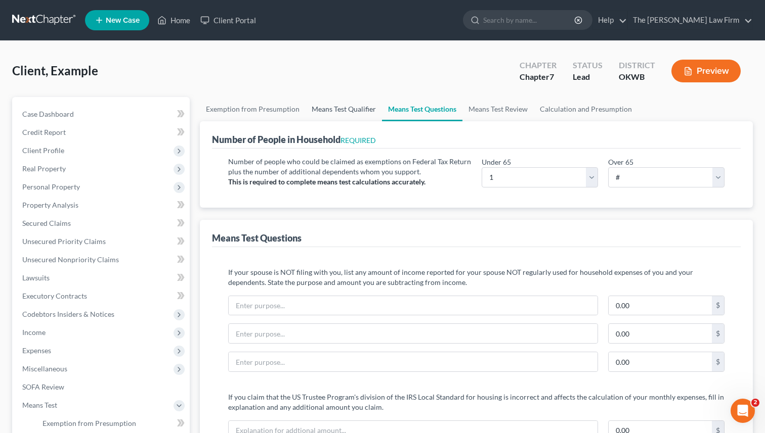
click at [348, 109] on link "Means Test Qualifier" at bounding box center [343, 109] width 76 height 24
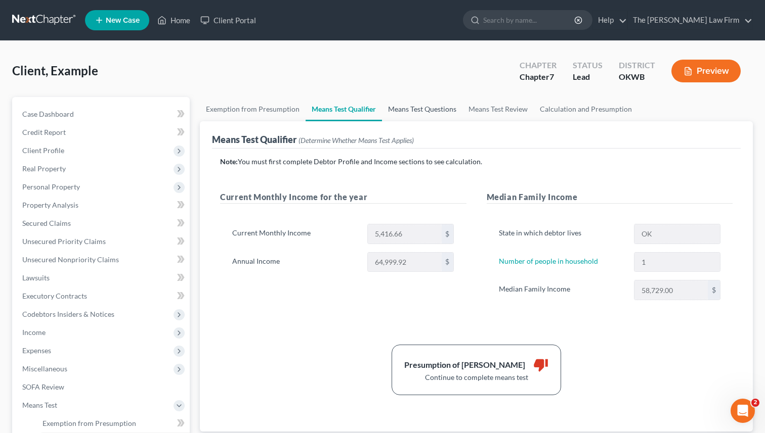
click at [436, 107] on link "Means Test Questions" at bounding box center [422, 109] width 80 height 24
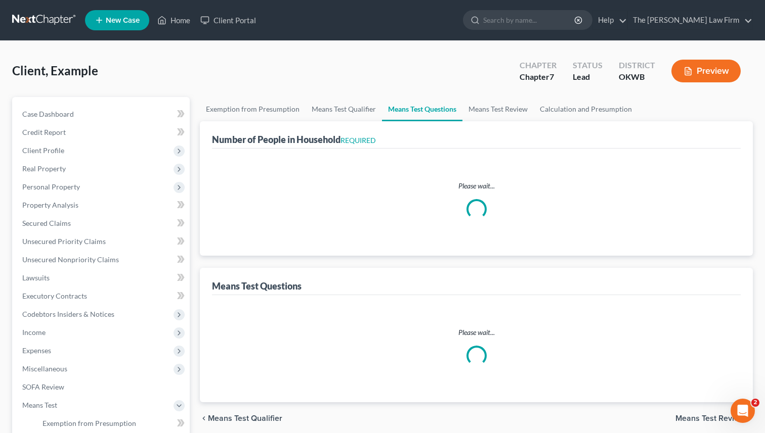
select select "1"
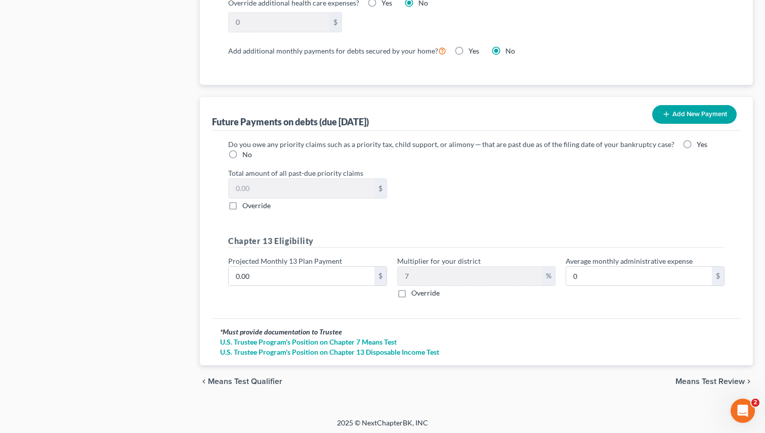
scroll to position [933, 0]
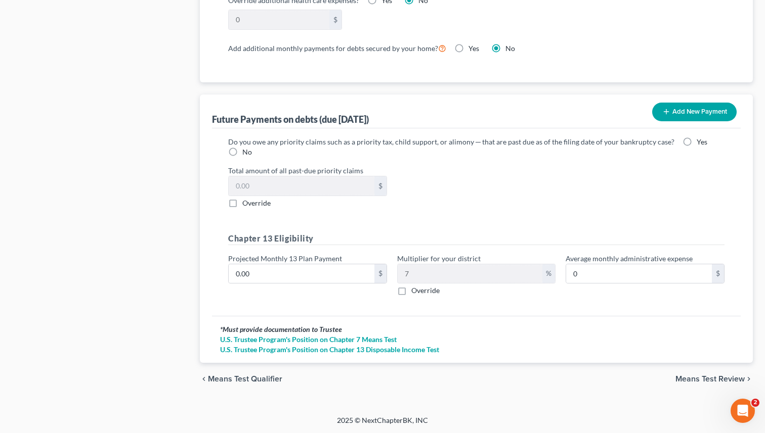
click at [701, 380] on span "Means Test Review" at bounding box center [709, 379] width 69 height 8
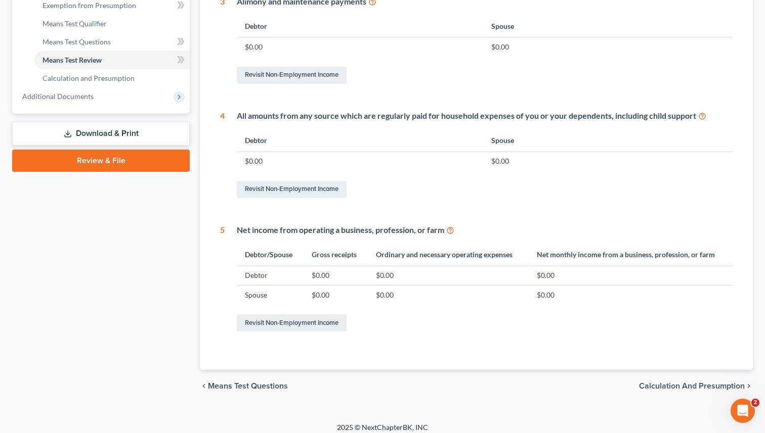
scroll to position [425, 0]
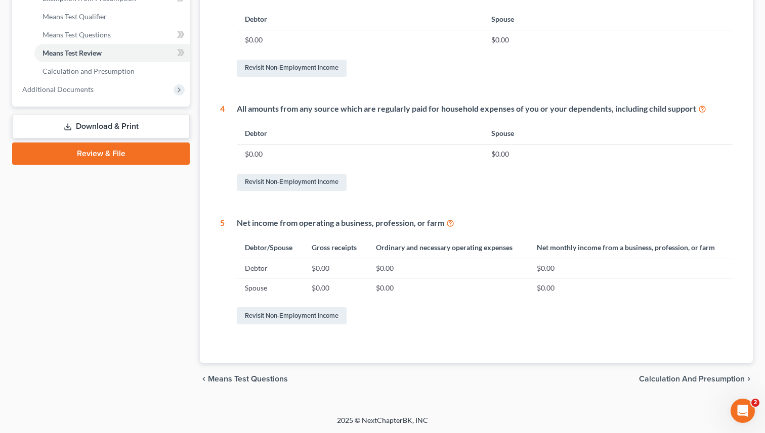
click at [667, 376] on span "Calculation and Presumption" at bounding box center [692, 379] width 106 height 8
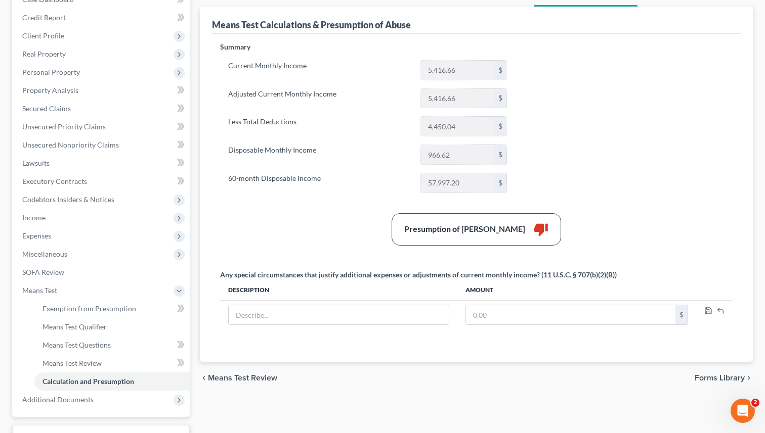
scroll to position [93, 0]
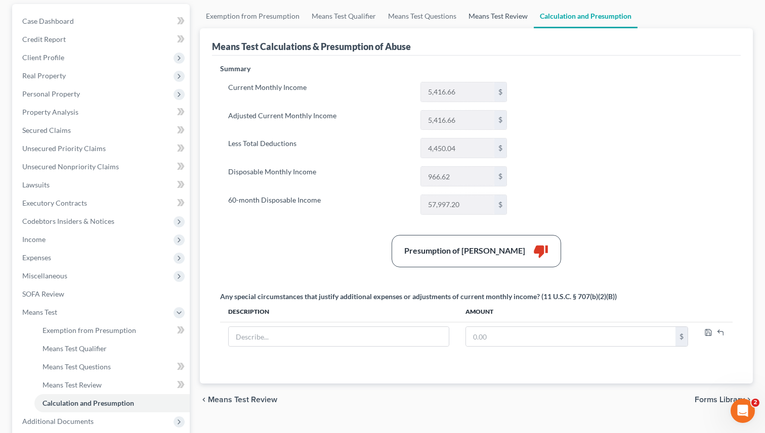
click at [486, 15] on link "Means Test Review" at bounding box center [497, 16] width 71 height 24
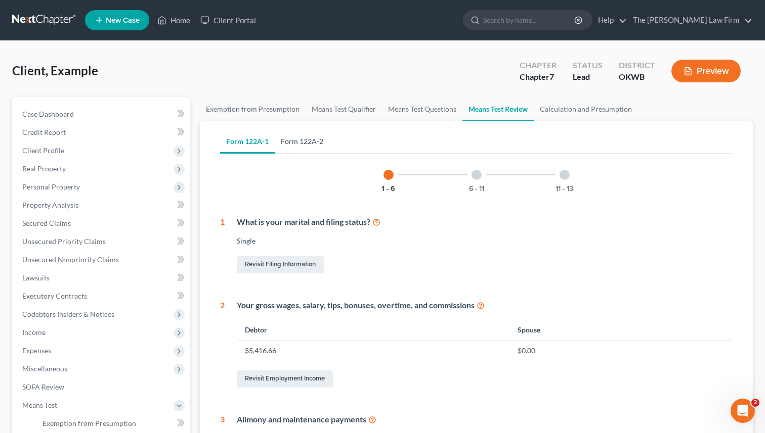
click at [304, 138] on link "Form 122A-2" at bounding box center [302, 141] width 55 height 24
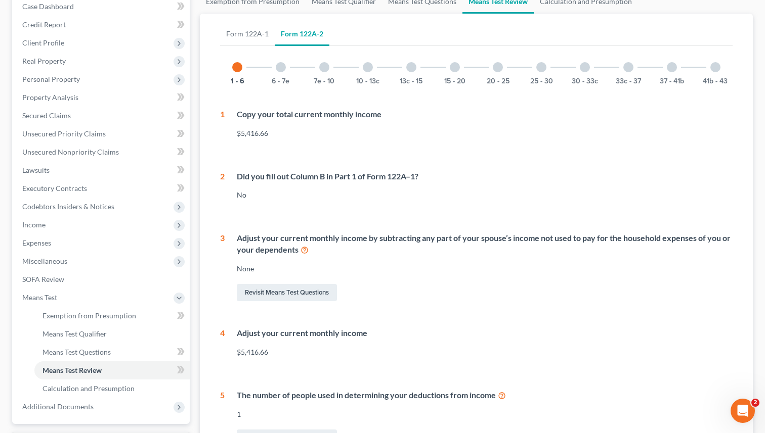
scroll to position [81, 0]
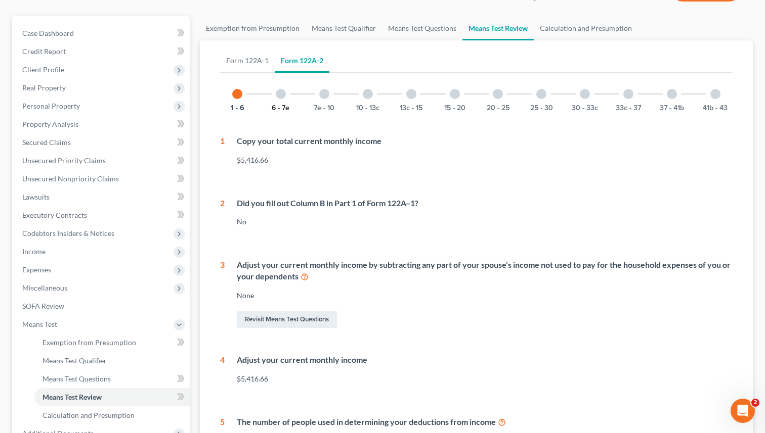
click at [279, 107] on button "6 - 7e" at bounding box center [281, 108] width 18 height 7
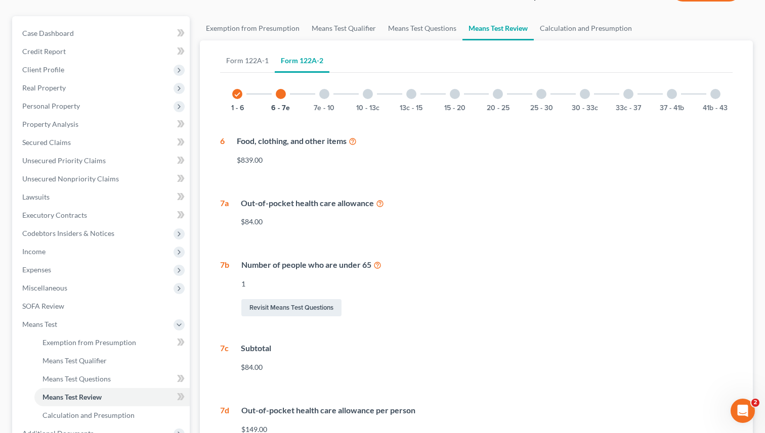
click at [391, 156] on div "$839.00" at bounding box center [485, 160] width 496 height 10
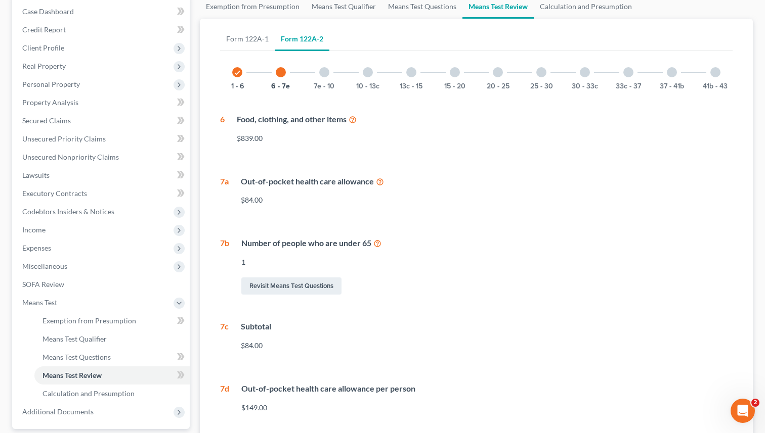
scroll to position [96, 0]
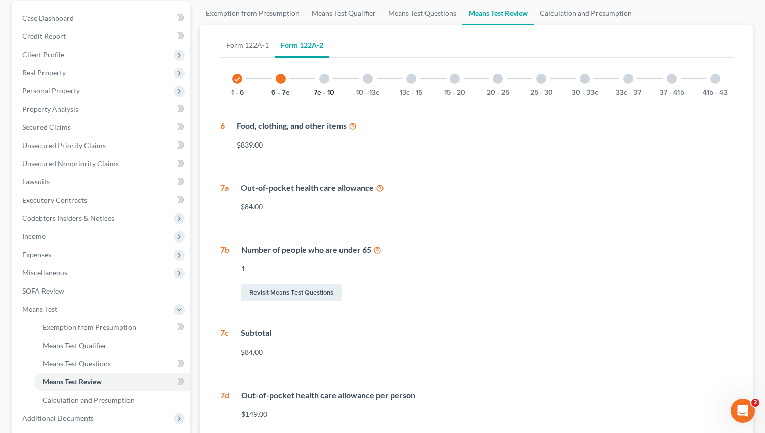
click at [322, 90] on button "7e - 10" at bounding box center [324, 93] width 21 height 7
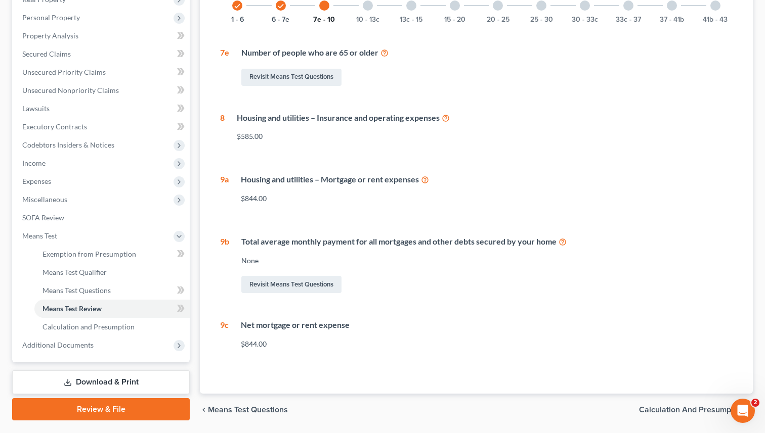
scroll to position [177, 0]
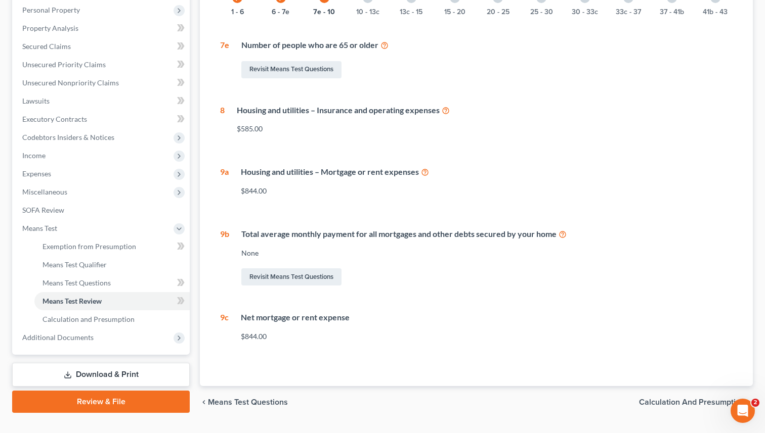
click at [428, 173] on icon at bounding box center [425, 172] width 8 height 10
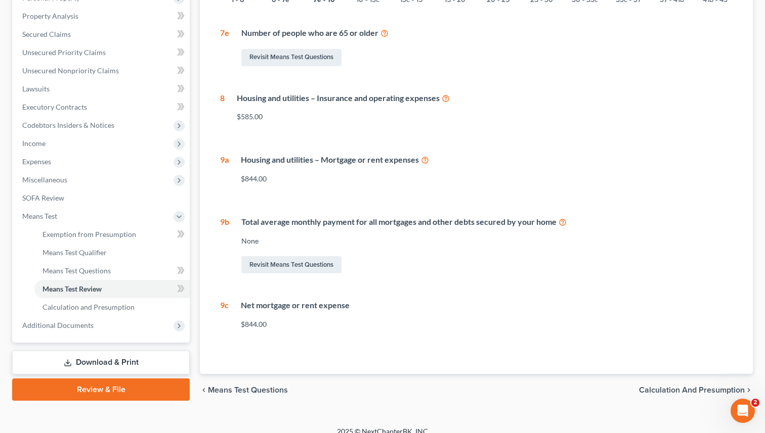
scroll to position [197, 0]
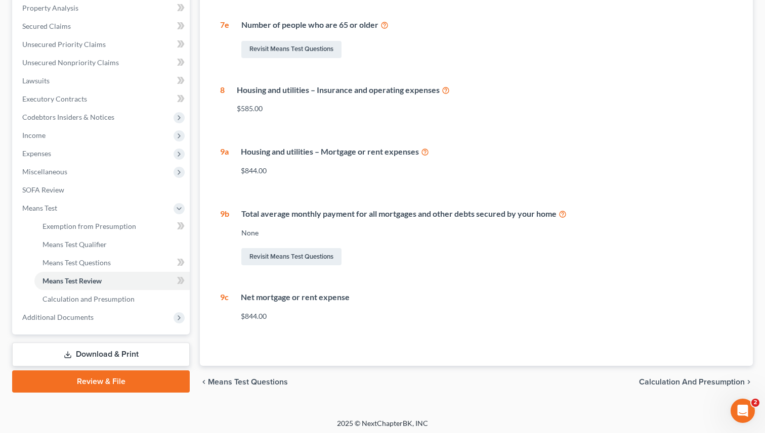
click at [702, 380] on span "Calculation and Presumption" at bounding box center [692, 382] width 106 height 8
